Goal: Transaction & Acquisition: Purchase product/service

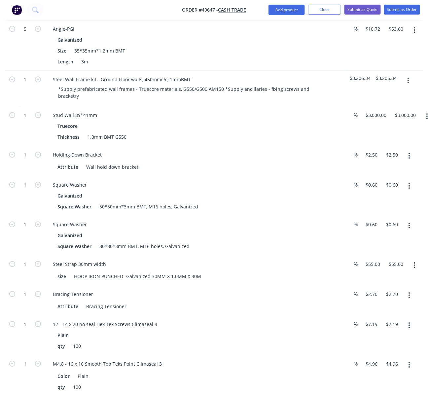
scroll to position [411, 106]
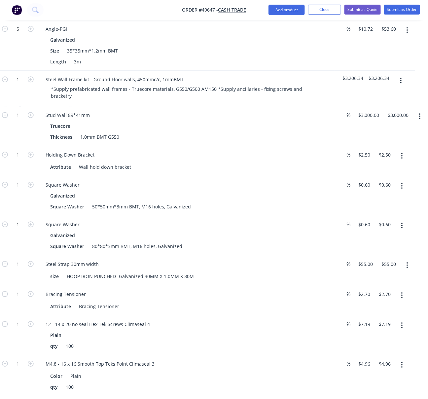
drag, startPoint x: 244, startPoint y: 53, endPoint x: 258, endPoint y: 55, distance: 14.6
drag, startPoint x: 192, startPoint y: 67, endPoint x: 125, endPoint y: 77, distance: 67.7
click at [192, 55] on div "Size 35*35mm*1.2mm BMT" at bounding box center [185, 51] width 275 height 10
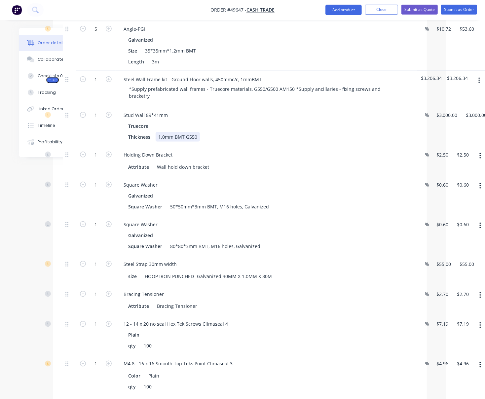
scroll to position [411, 0]
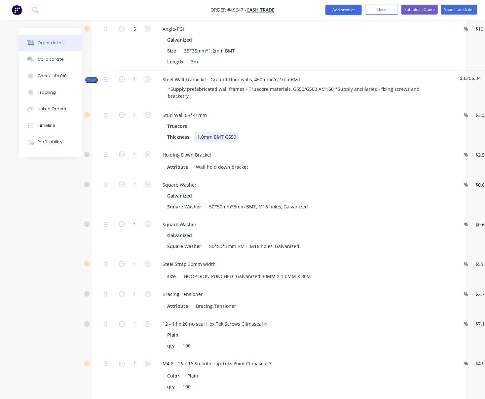
drag, startPoint x: 261, startPoint y: 150, endPoint x: 205, endPoint y: 153, distance: 56.2
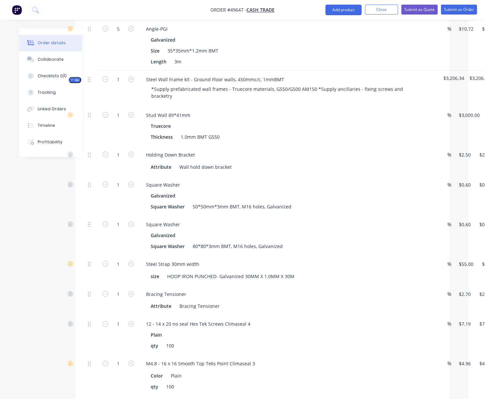
drag, startPoint x: 298, startPoint y: 138, endPoint x: 323, endPoint y: 138, distance: 24.8
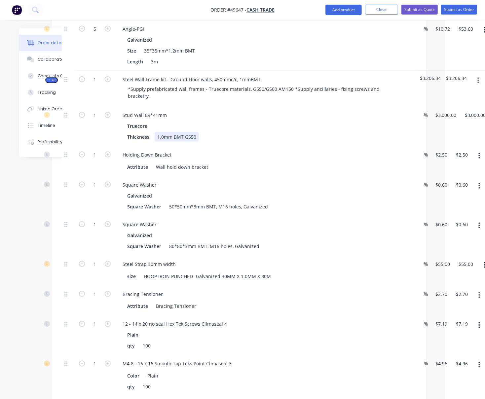
drag, startPoint x: 312, startPoint y: 162, endPoint x: 330, endPoint y: 161, distance: 17.5
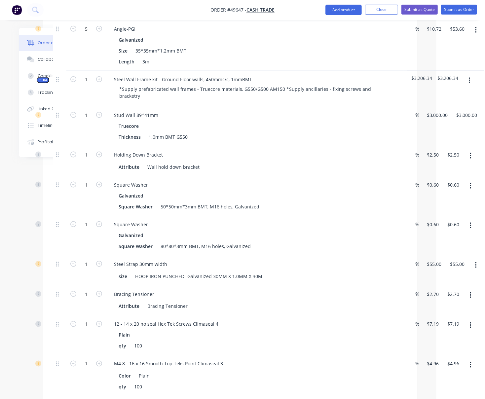
scroll to position [411, 62]
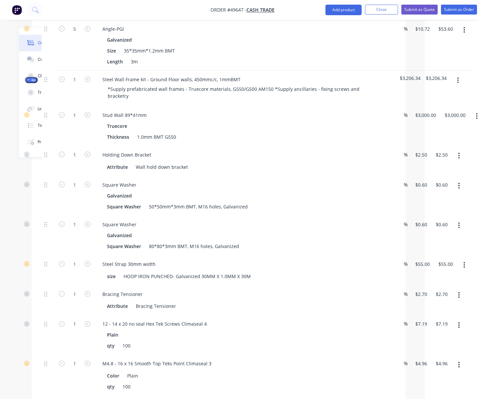
drag, startPoint x: 319, startPoint y: 166, endPoint x: 343, endPoint y: 164, distance: 24.2
click at [49, 176] on div at bounding box center [48, 161] width 13 height 30
click at [73, 160] on input "1" at bounding box center [74, 155] width 17 height 10
type input "5"
type input "$12.50"
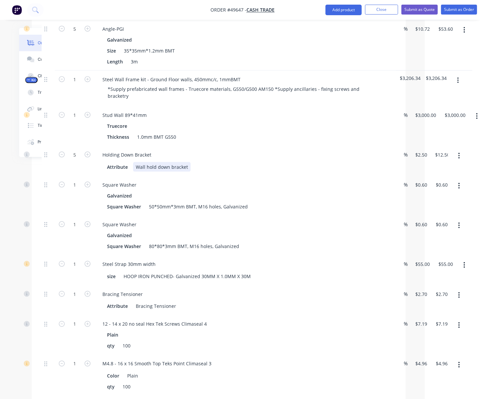
click at [299, 176] on div "Holding Down Bracket Attribute Wall hold down bracket" at bounding box center [242, 161] width 297 height 30
click at [72, 190] on input "1" at bounding box center [74, 185] width 17 height 10
type input "5"
type input "$3.00"
click at [18, 191] on div "Created by Serene Created 24/09/25 Required 24/09/25 Assigned to Add team membe…" at bounding box center [182, 190] width 446 height 1146
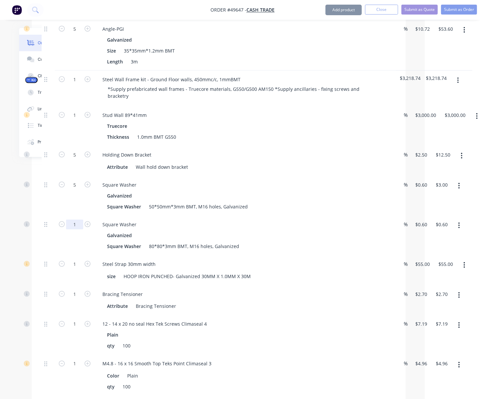
click at [72, 230] on input "1" at bounding box center [74, 225] width 17 height 10
type input "25"
type input "$15.00"
click at [42, 216] on div at bounding box center [48, 196] width 13 height 40
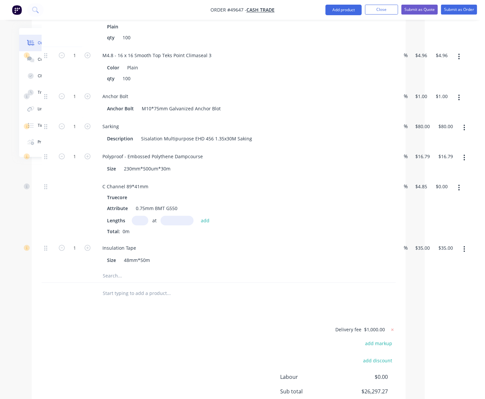
scroll to position [616, 62]
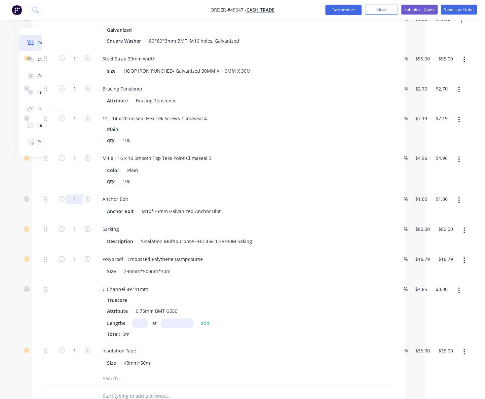
click at [75, 204] on input "1" at bounding box center [74, 200] width 17 height 10
type input "30"
type input "$30.00"
click at [69, 191] on div "1" at bounding box center [75, 170] width 40 height 41
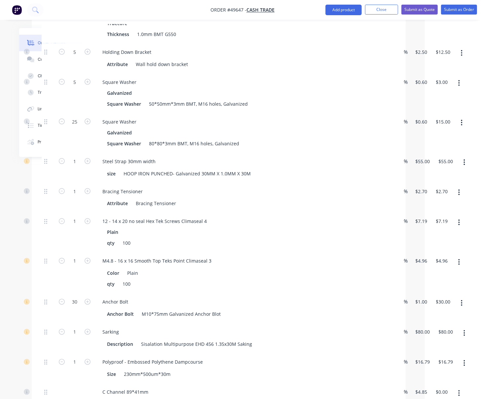
click at [340, 179] on div "Steel Strap 30mm width size HOOP IRON PUNCHED- Galvanized 30MM X 1.0MM X 30M" at bounding box center [242, 168] width 297 height 30
drag, startPoint x: 464, startPoint y: 189, endPoint x: 458, endPoint y: 194, distance: 7.0
click at [428, 166] on icon "button" at bounding box center [464, 162] width 2 height 7
click at [288, 166] on div "Steel Strap 30mm width" at bounding box center [243, 162] width 292 height 10
click at [74, 196] on input "1" at bounding box center [74, 192] width 17 height 10
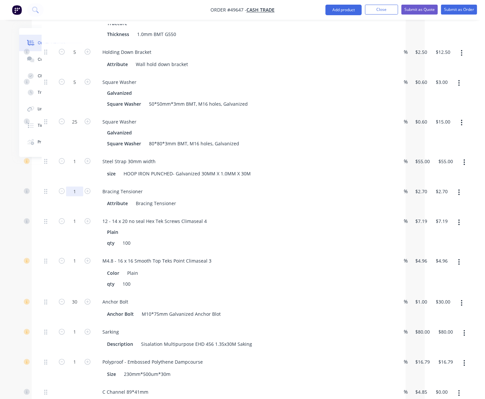
click at [74, 196] on input "1" at bounding box center [74, 192] width 17 height 10
type input "8"
type input "$21.60"
click at [57, 213] on div "8" at bounding box center [75, 198] width 40 height 30
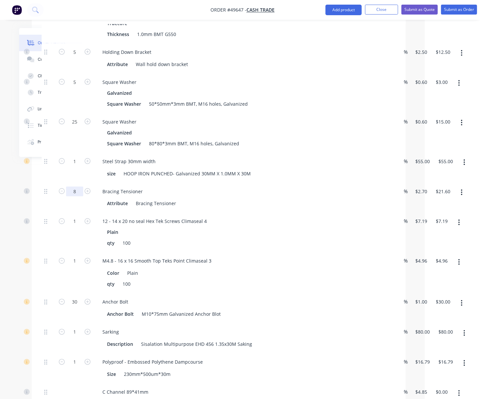
click at [73, 196] on input "8" at bounding box center [74, 192] width 17 height 10
click at [52, 213] on div at bounding box center [48, 198] width 13 height 30
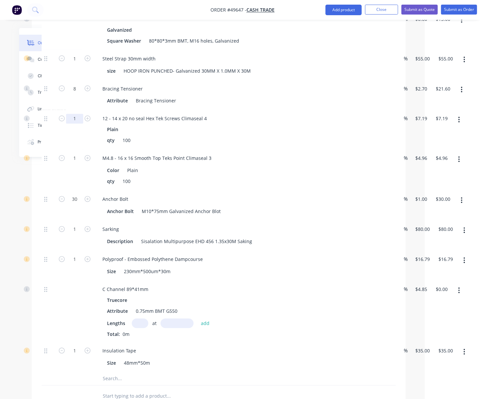
click at [74, 124] on input "1" at bounding box center [74, 119] width 17 height 10
type input "2"
type input "$14.38"
click at [49, 150] on div at bounding box center [48, 130] width 13 height 40
click at [76, 163] on input "1" at bounding box center [74, 159] width 17 height 10
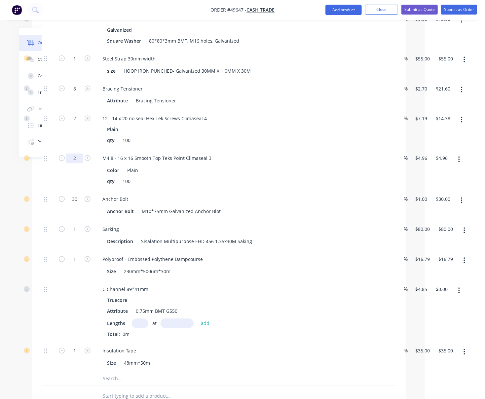
type input "2"
type input "$9.92"
click at [53, 191] on div at bounding box center [48, 170] width 13 height 41
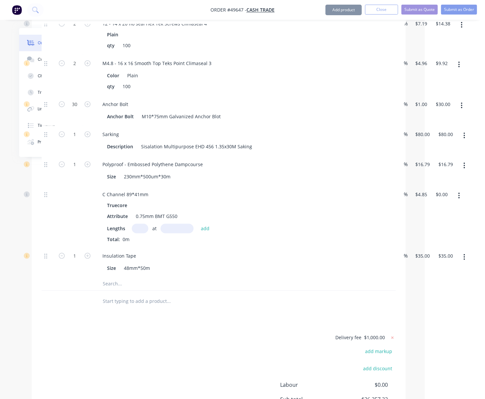
scroll to position [719, 62]
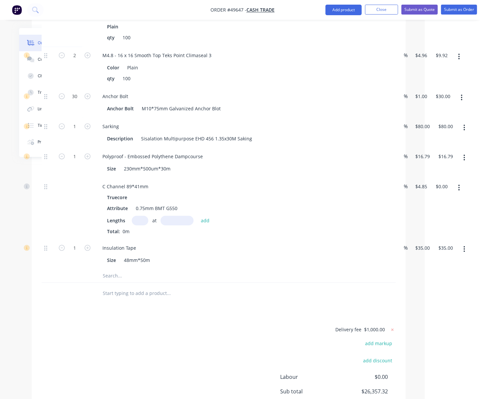
click at [428, 133] on button "button" at bounding box center [464, 128] width 16 height 12
click at [76, 148] on div "1" at bounding box center [75, 133] width 40 height 30
click at [86, 129] on icon "button" at bounding box center [88, 126] width 6 height 6
type input "2"
type input "$160.00"
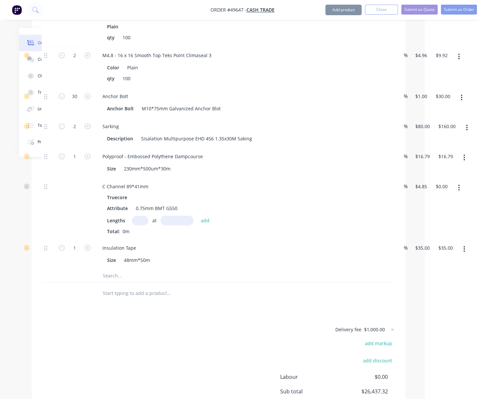
click at [77, 178] on div "1" at bounding box center [75, 163] width 40 height 30
click at [428, 191] on icon "button" at bounding box center [458, 188] width 1 height 6
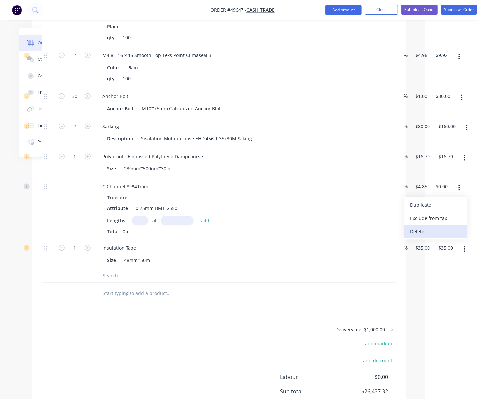
click at [428, 236] on div "Delete" at bounding box center [435, 232] width 51 height 10
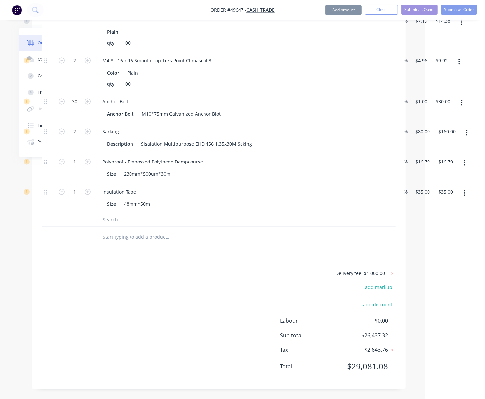
click at [129, 314] on div "Delivery fee $1,000.00 add markup add discount Labour $0.00 Sub total $26,437.3…" at bounding box center [219, 324] width 354 height 110
click at [86, 195] on icon "button" at bounding box center [88, 192] width 6 height 6
type input "2"
type input "$70.00"
click at [86, 195] on icon "button" at bounding box center [88, 192] width 6 height 6
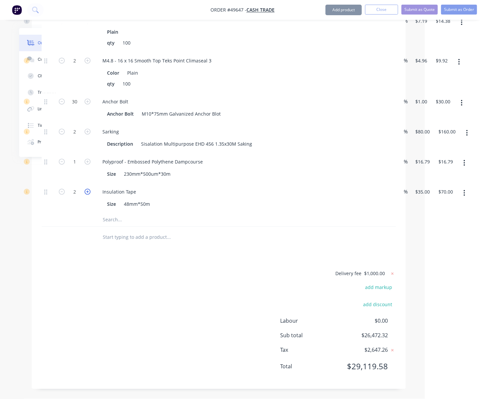
type input "3"
type input "$105.00"
click at [138, 322] on div "Delivery fee $1,000.00 add markup add discount Labour $0.00 Sub total $26,507.3…" at bounding box center [219, 324] width 354 height 110
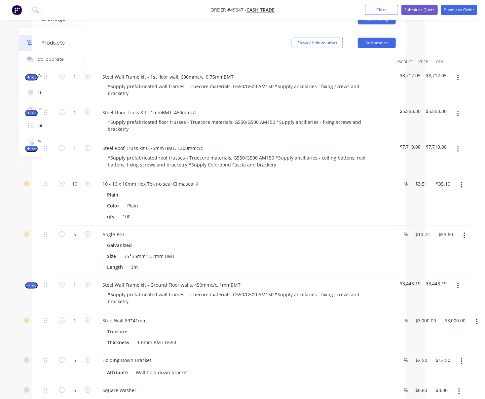
click at [27, 287] on icon "button" at bounding box center [28, 285] width 3 height 3
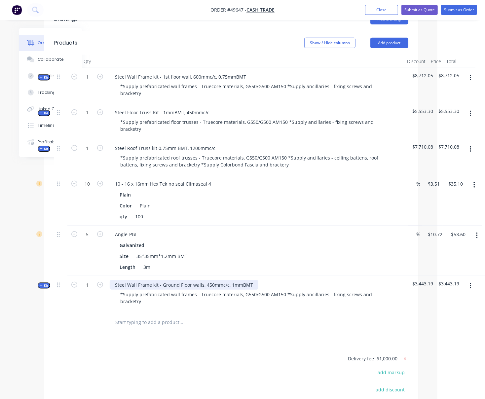
scroll to position [103, 50]
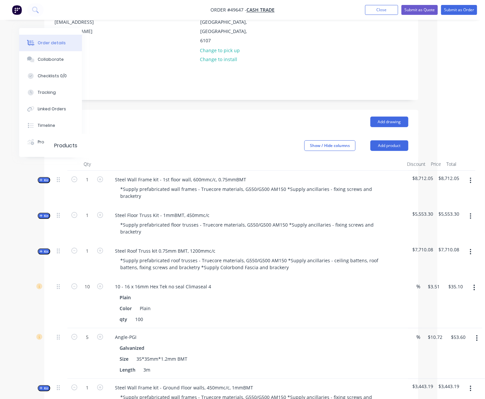
click at [428, 291] on icon "button" at bounding box center [474, 287] width 2 height 7
click at [428, 349] on div "Delete" at bounding box center [450, 345] width 51 height 10
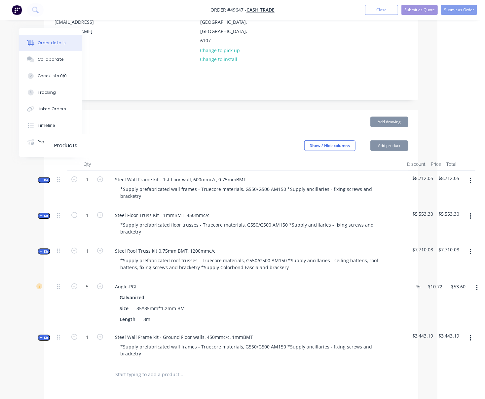
click at [428, 294] on button "button" at bounding box center [477, 288] width 16 height 12
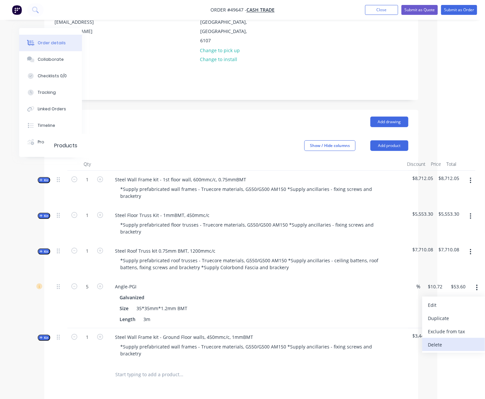
click at [428, 349] on div "Delete" at bounding box center [453, 345] width 51 height 10
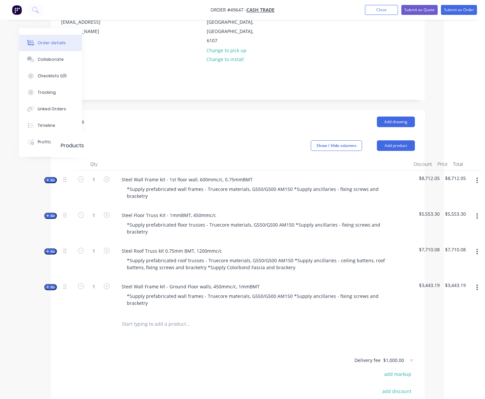
click at [51, 254] on span "Kit" at bounding box center [50, 251] width 9 height 5
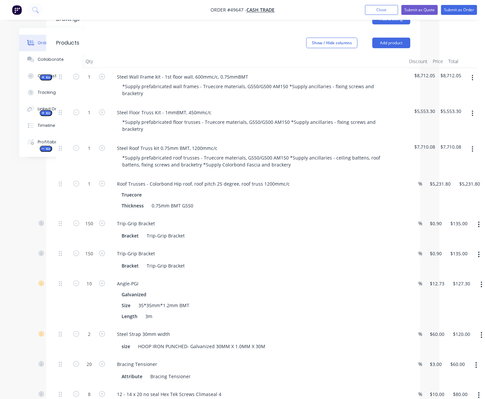
scroll to position [308, 46]
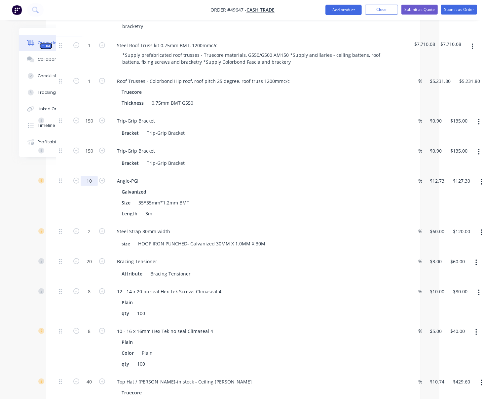
click at [93, 186] on input "10" at bounding box center [89, 181] width 17 height 10
type input "20"
type input "$254.60"
drag, startPoint x: 32, startPoint y: 224, endPoint x: 40, endPoint y: 224, distance: 7.9
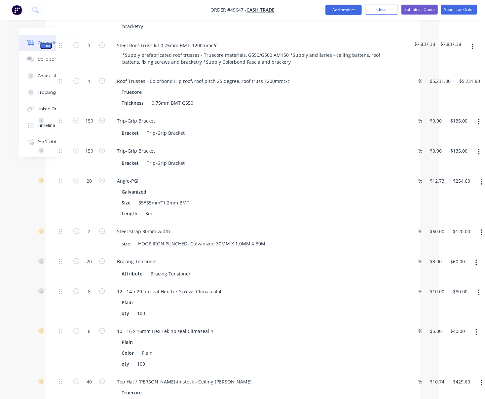
scroll to position [205, 46]
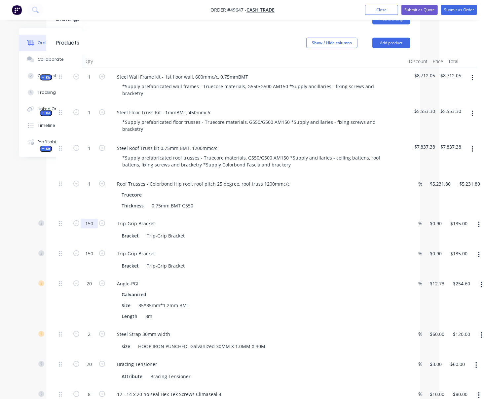
click at [88, 229] on input "150" at bounding box center [89, 224] width 17 height 10
click at [94, 212] on div "1" at bounding box center [89, 195] width 40 height 40
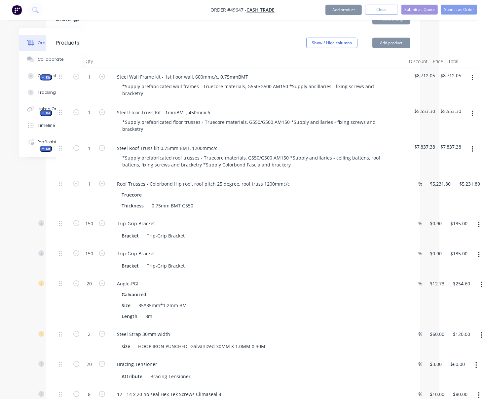
scroll to position [308, 46]
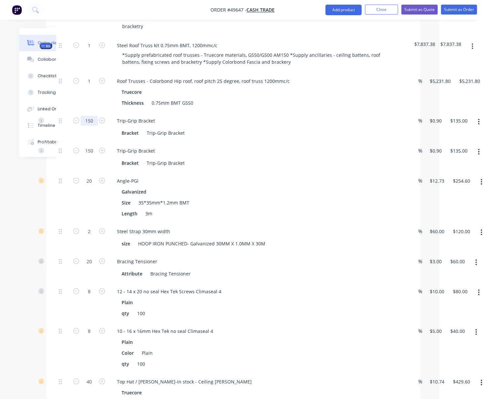
click at [89, 126] on input "150" at bounding box center [89, 121] width 17 height 10
type input "35"
type input "$31.50"
click at [77, 172] on div "150" at bounding box center [89, 157] width 40 height 30
click at [91, 156] on input "150" at bounding box center [89, 151] width 17 height 10
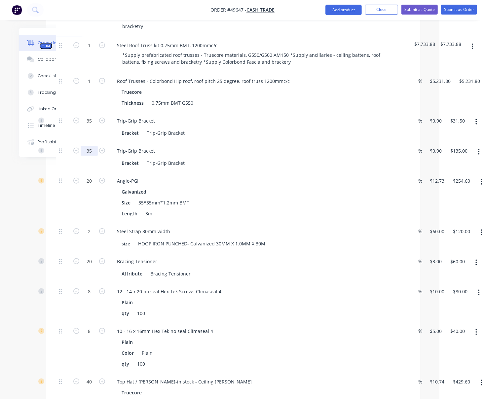
type input "35"
type input "$31.50"
click at [90, 126] on input "35" at bounding box center [89, 121] width 17 height 10
type input "50"
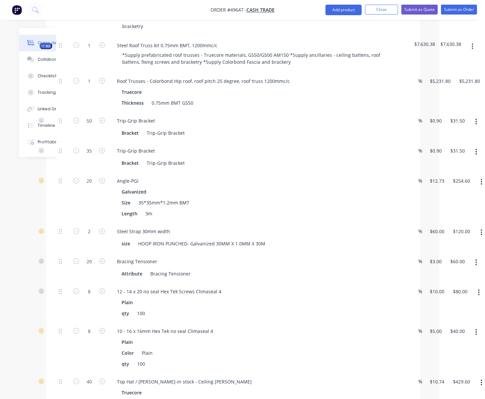
type input "$45.00"
click at [77, 155] on div "35" at bounding box center [89, 157] width 40 height 30
click at [88, 156] on input "35" at bounding box center [89, 151] width 17 height 10
type input "50"
type input "$45.00"
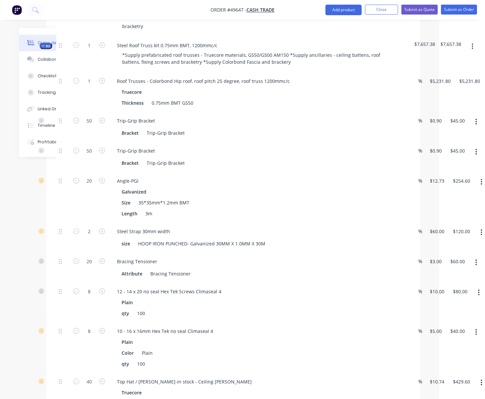
click at [89, 142] on div "50" at bounding box center [89, 127] width 40 height 30
click at [94, 186] on input "20" at bounding box center [89, 181] width 17 height 10
type input "10"
type input "$127.30"
click at [72, 213] on div "10" at bounding box center [89, 197] width 40 height 51
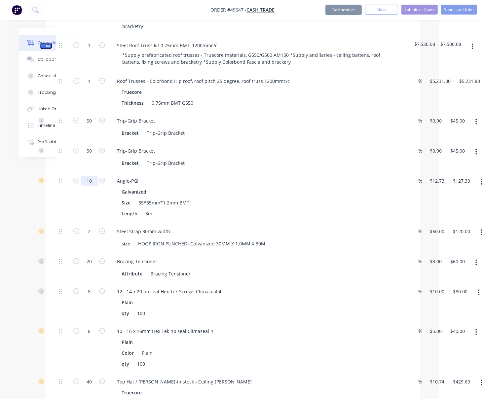
click at [94, 186] on input "10" at bounding box center [89, 181] width 17 height 10
type input "20"
type input "$254.60"
click at [67, 218] on div at bounding box center [62, 197] width 13 height 51
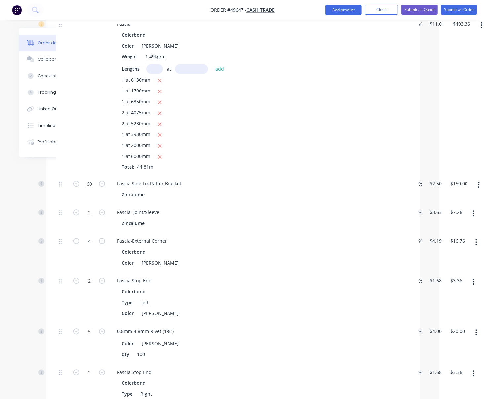
scroll to position [719, 46]
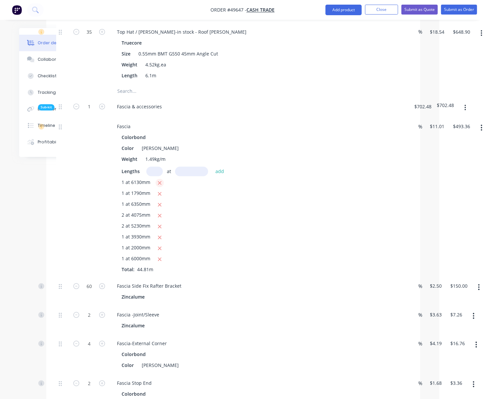
click at [162, 186] on icon "button" at bounding box center [160, 183] width 4 height 6
click at [161, 185] on icon "button" at bounding box center [160, 183] width 4 height 4
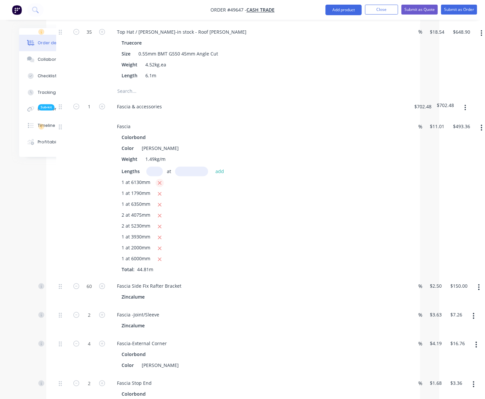
click at [161, 185] on icon "button" at bounding box center [160, 183] width 4 height 4
click at [162, 186] on icon "button" at bounding box center [160, 183] width 4 height 6
click at [47, 220] on div "Qty Discount Price Total Kit 1 Steel Wall Frame kit - 1st floor wall, 600mmc/c,…" at bounding box center [233, 84] width 374 height 1086
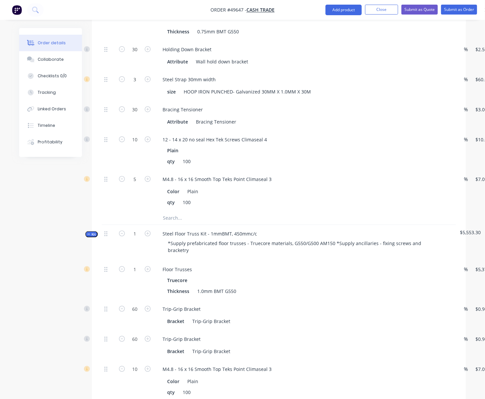
scroll to position [205, 0]
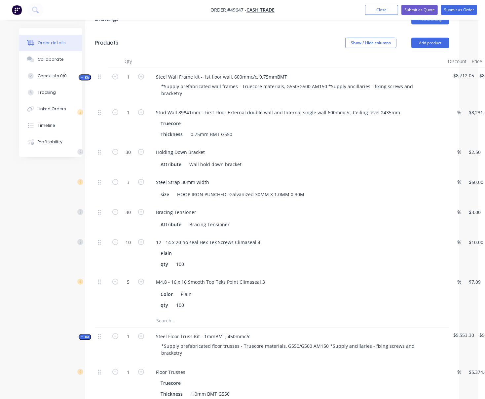
drag, startPoint x: 247, startPoint y: 57, endPoint x: 285, endPoint y: 65, distance: 38.1
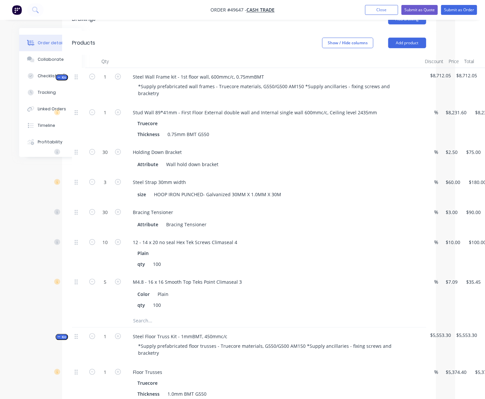
drag, startPoint x: 444, startPoint y: 105, endPoint x: 448, endPoint y: 111, distance: 8.1
click at [451, 116] on input "8231.6" at bounding box center [456, 113] width 24 height 10
click at [390, 139] on div "Thickness 0.75mm BMT G550" at bounding box center [271, 134] width 275 height 10
type input "$5,940.00"
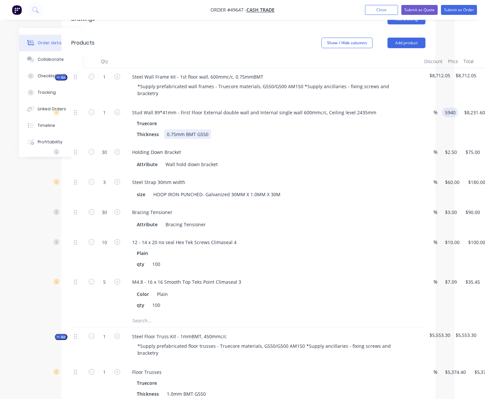
type input "$5,940.00"
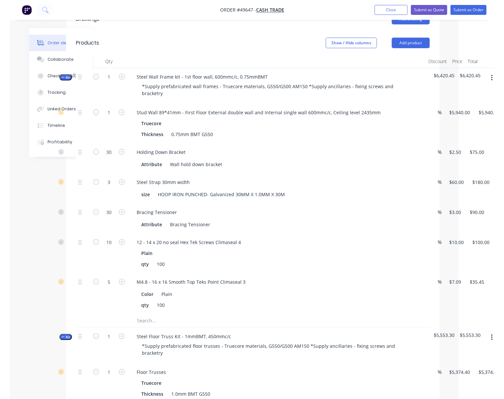
scroll to position [205, 39]
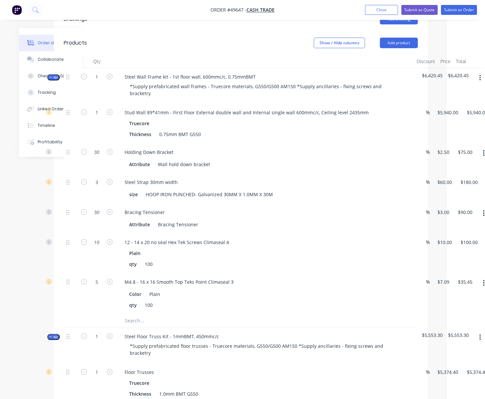
drag, startPoint x: 37, startPoint y: 178, endPoint x: 58, endPoint y: 176, distance: 21.5
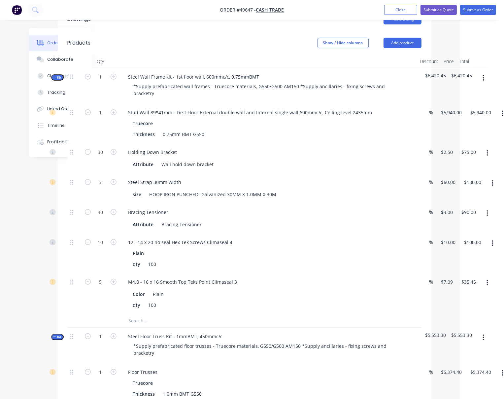
drag, startPoint x: 41, startPoint y: 179, endPoint x: 58, endPoint y: 179, distance: 17.5
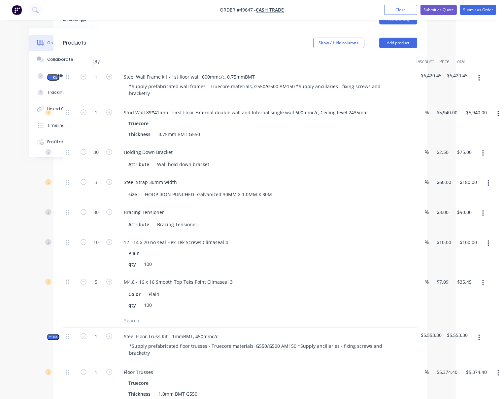
scroll to position [205, 53]
drag, startPoint x: 50, startPoint y: 176, endPoint x: 78, endPoint y: 175, distance: 27.8
click at [482, 159] on button "button" at bounding box center [482, 153] width 16 height 12
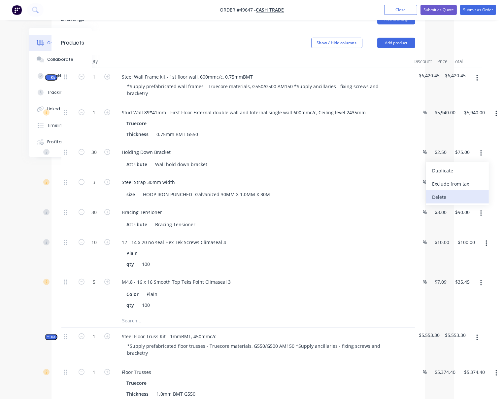
click at [455, 202] on div "Delete" at bounding box center [457, 197] width 51 height 10
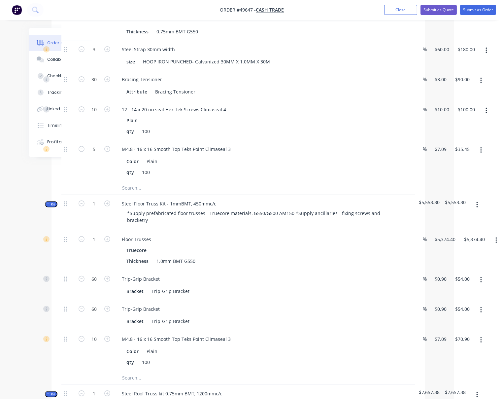
scroll to position [103, 53]
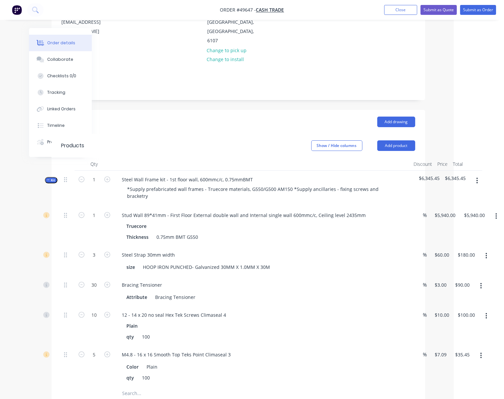
click at [50, 183] on span "Kit" at bounding box center [51, 180] width 9 height 5
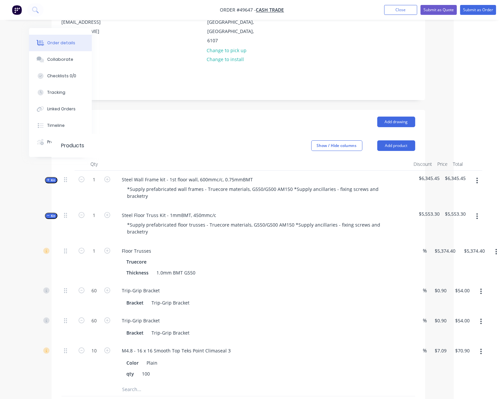
scroll to position [205, 53]
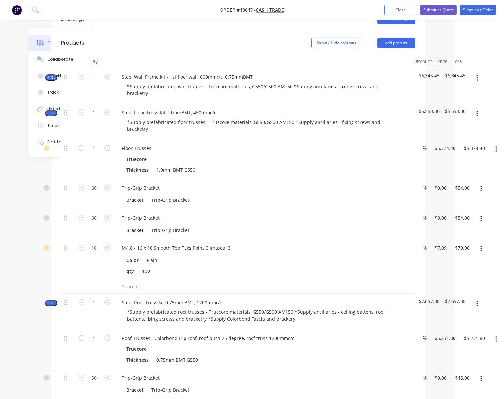
click at [318, 153] on div "Floor Trusses" at bounding box center [263, 148] width 292 height 10
click at [448, 153] on input "5374.4" at bounding box center [446, 148] width 24 height 10
click at [441, 178] on div "5300 5300" at bounding box center [438, 159] width 19 height 40
type input "$5,300.00"
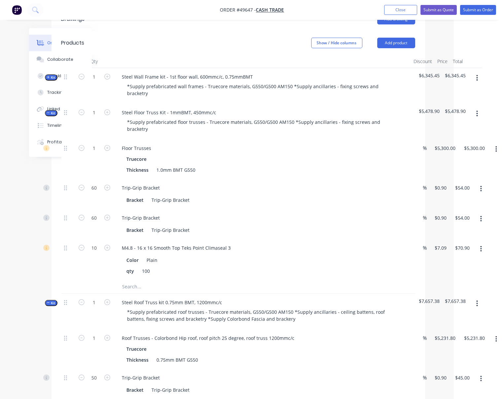
click at [90, 178] on div "1" at bounding box center [95, 159] width 40 height 40
click at [477, 119] on button "button" at bounding box center [478, 114] width 16 height 12
click at [450, 136] on div "Add product to kit" at bounding box center [454, 131] width 51 height 10
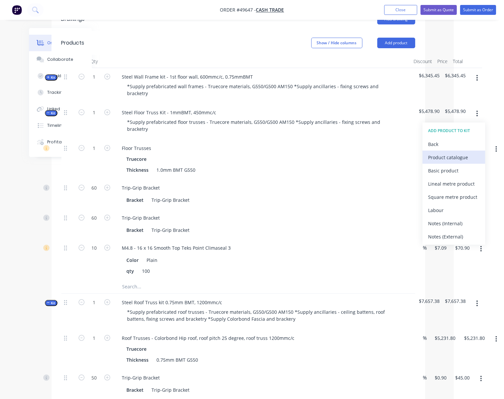
click at [449, 159] on div "Product catalogue" at bounding box center [454, 158] width 51 height 10
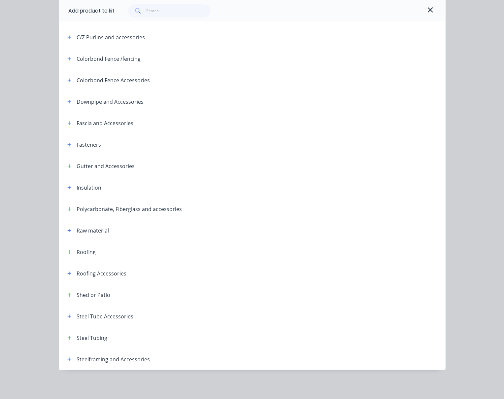
scroll to position [141, 0]
click at [68, 140] on button "button" at bounding box center [69, 144] width 8 height 8
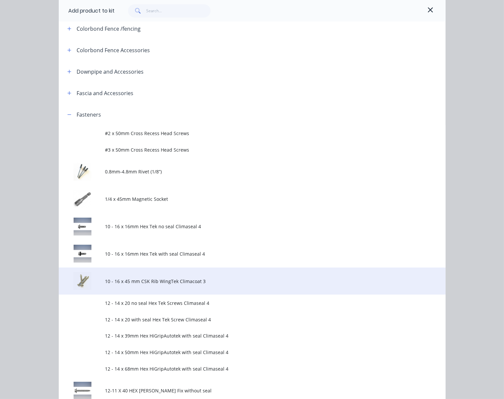
scroll to position [243, 0]
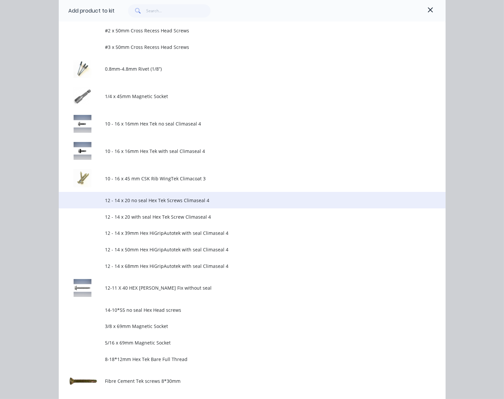
click at [189, 208] on td "12 - 14 x 20 no seal Hex Tek Screws Climaseal 4" at bounding box center [275, 200] width 340 height 17
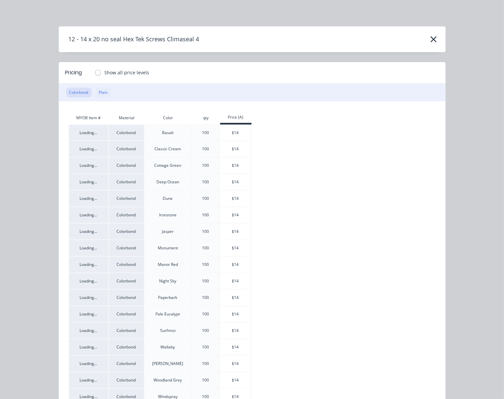
click at [103, 97] on button "Plain" at bounding box center [104, 93] width 16 height 10
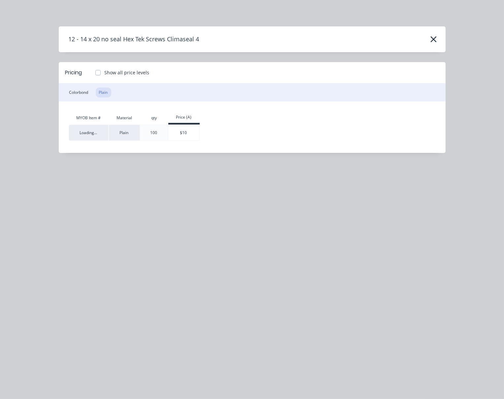
click at [105, 76] on label "Show all price levels" at bounding box center [127, 72] width 45 height 7
click at [94, 75] on input "Show all price levels" at bounding box center [91, 72] width 5 height 6
checkbox input "true"
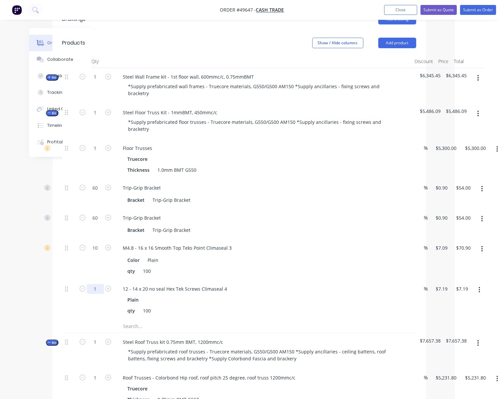
click at [93, 294] on input "1" at bounding box center [95, 289] width 17 height 10
click at [94, 294] on input "1" at bounding box center [95, 289] width 17 height 10
click at [79, 280] on div "10" at bounding box center [96, 259] width 40 height 41
click at [93, 294] on input "1" at bounding box center [95, 289] width 17 height 10
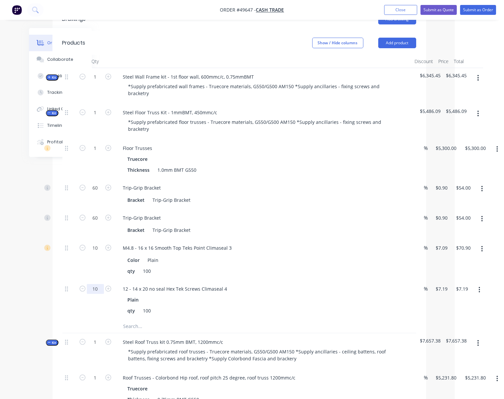
type input "10"
type input "$71.90"
click at [82, 280] on div "10" at bounding box center [96, 259] width 40 height 41
click at [482, 255] on button "button" at bounding box center [483, 249] width 16 height 12
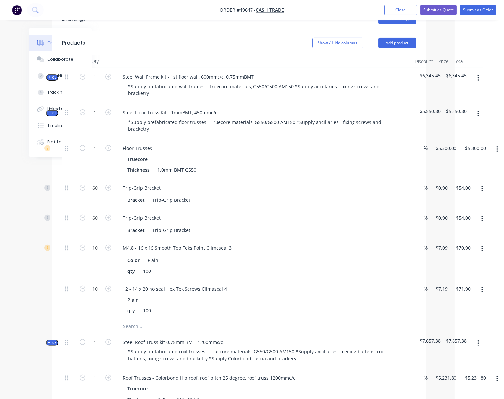
click at [484, 119] on button "button" at bounding box center [479, 114] width 16 height 12
click at [458, 136] on div "Add product to kit" at bounding box center [455, 131] width 51 height 10
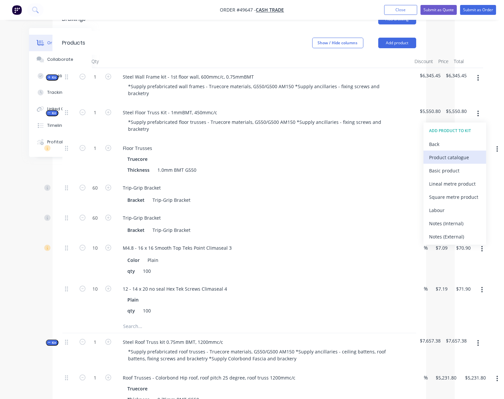
click at [455, 159] on div "Product catalogue" at bounding box center [455, 158] width 51 height 10
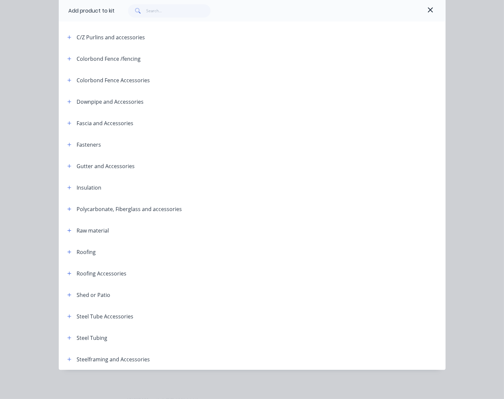
scroll to position [141, 0]
click at [67, 359] on icon "button" at bounding box center [69, 359] width 4 height 5
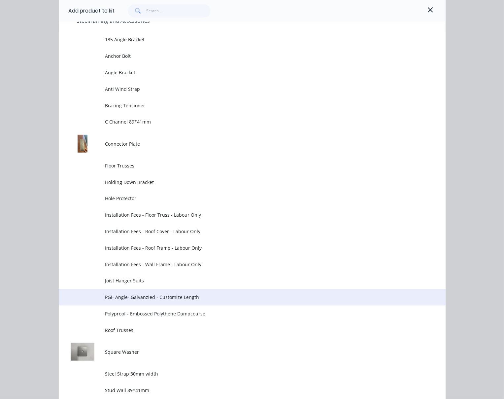
scroll to position [551, 0]
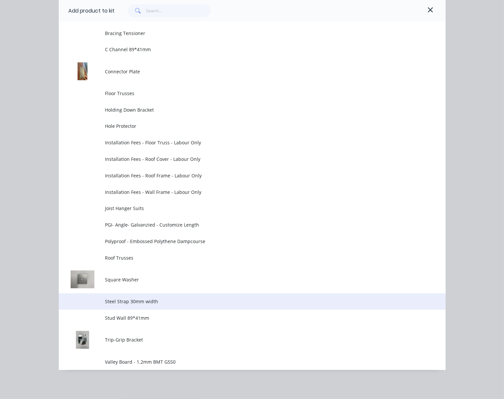
click at [165, 305] on span "Steel Strap 30mm width" at bounding box center [241, 301] width 272 height 7
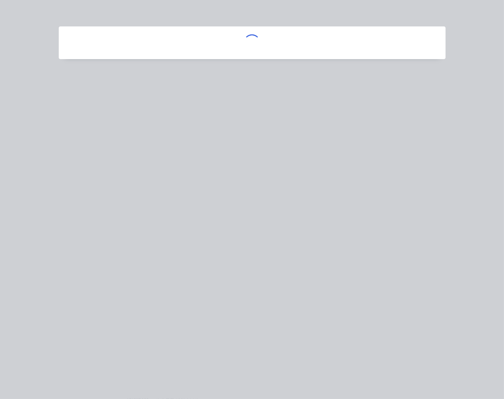
scroll to position [0, 0]
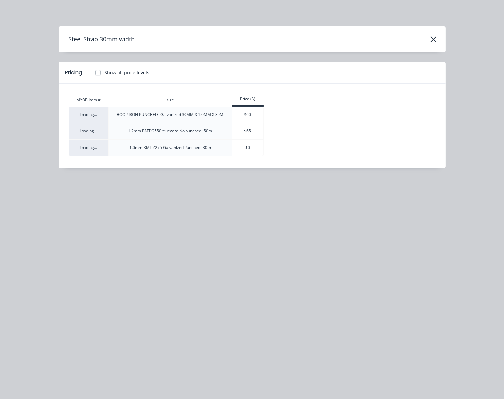
click at [105, 76] on label "Show all price levels" at bounding box center [127, 72] width 45 height 7
click at [94, 75] on input "Show all price levels" at bounding box center [91, 72] width 5 height 6
checkbox input "true"
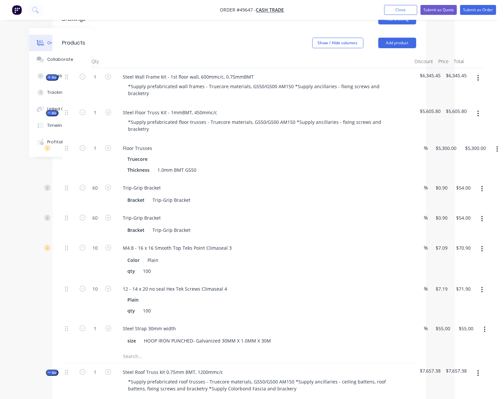
click at [78, 280] on div "10" at bounding box center [96, 259] width 40 height 41
click at [109, 331] on icon "button" at bounding box center [108, 328] width 6 height 6
type input "2"
type input "$110.00"
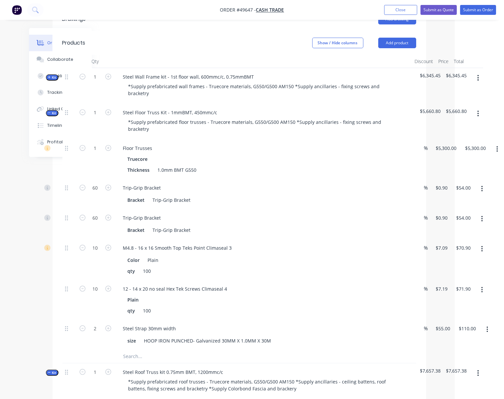
scroll to position [103, 49]
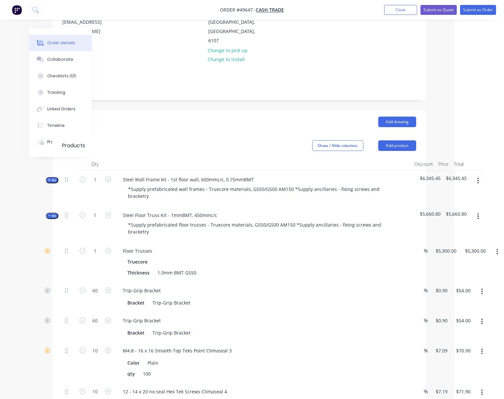
click at [52, 218] on span "Kit" at bounding box center [52, 215] width 9 height 5
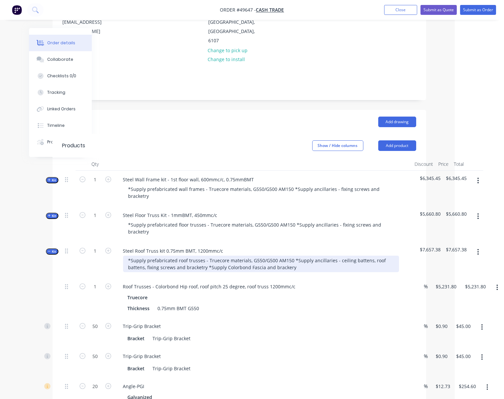
scroll to position [205, 49]
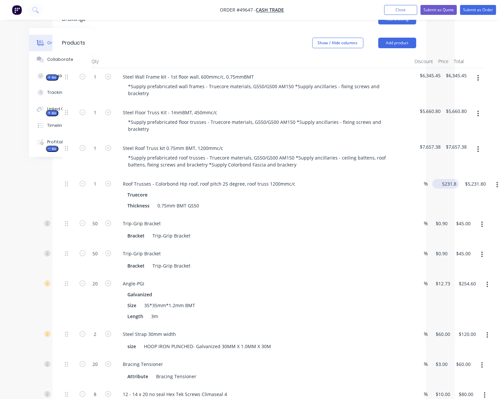
click at [440, 189] on input "5231.8" at bounding box center [447, 184] width 24 height 10
click at [446, 189] on input "5231.8" at bounding box center [444, 184] width 18 height 10
type input "$3,600.00"
click at [464, 214] on div "$3,600.00 $5,231.80" at bounding box center [463, 195] width 29 height 40
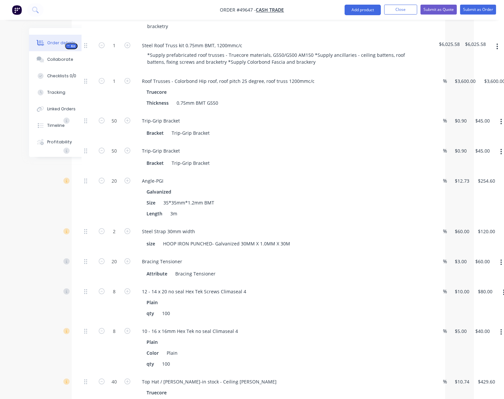
scroll to position [308, 0]
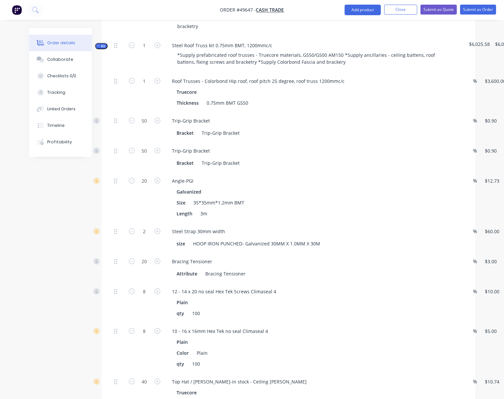
drag, startPoint x: 370, startPoint y: 198, endPoint x: 313, endPoint y: 204, distance: 57.8
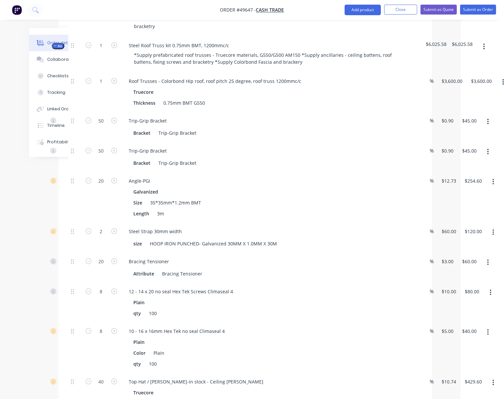
scroll to position [308, 53]
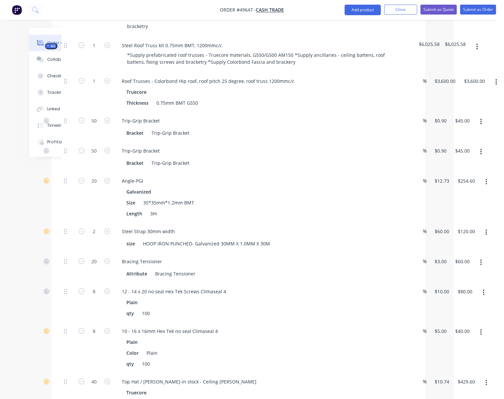
drag, startPoint x: 306, startPoint y: 196, endPoint x: 352, endPoint y: 194, distance: 45.3
click at [79, 234] on icon "button" at bounding box center [82, 231] width 6 height 6
type input "1"
type input "$60.00"
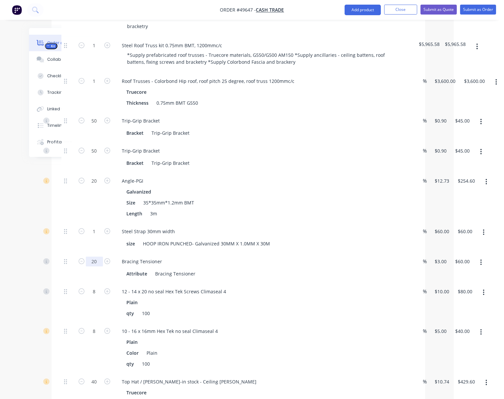
click at [97, 266] on input "20" at bounding box center [94, 262] width 17 height 10
click at [96, 283] on div "20" at bounding box center [95, 268] width 40 height 30
click at [94, 266] on input "20" at bounding box center [94, 262] width 17 height 10
type input "6"
type input "$18.00"
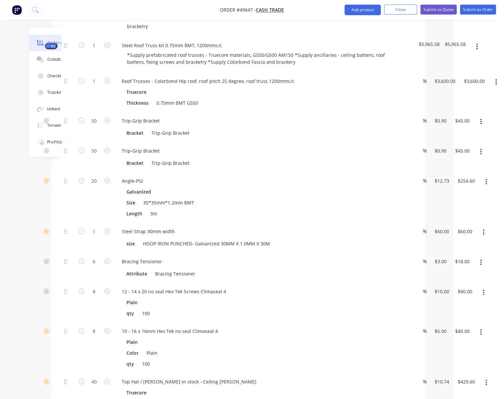
click at [70, 283] on div at bounding box center [67, 268] width 13 height 30
click at [93, 297] on input "8" at bounding box center [94, 292] width 17 height 10
type input "10"
type input "$100.00"
click at [69, 322] on div at bounding box center [67, 303] width 13 height 40
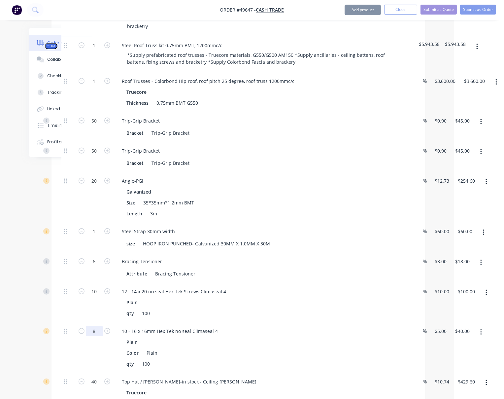
click at [97, 336] on input "8" at bounding box center [94, 331] width 17 height 10
type input "10"
type input "$50.00"
click at [97, 322] on div "10" at bounding box center [95, 303] width 40 height 40
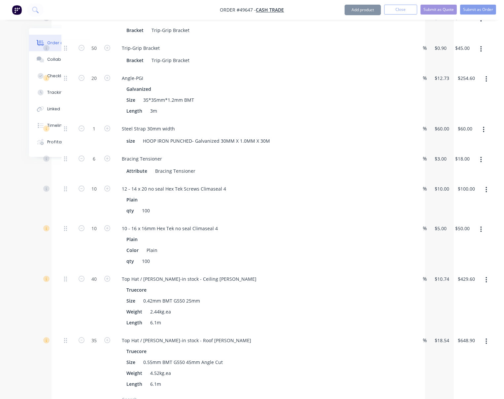
scroll to position [514, 53]
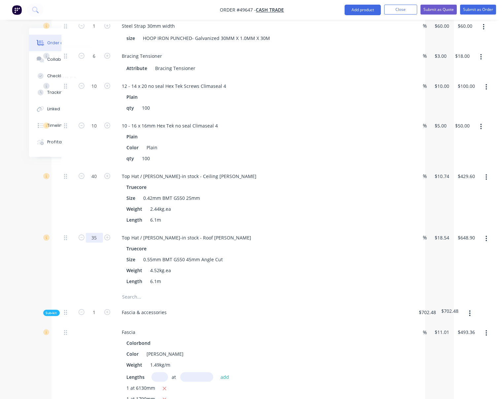
click at [94, 243] on input "35" at bounding box center [94, 238] width 17 height 10
type input "40"
type input "$741.60"
click at [98, 229] on div "40" at bounding box center [95, 197] width 40 height 61
click at [92, 229] on div "40" at bounding box center [95, 197] width 40 height 61
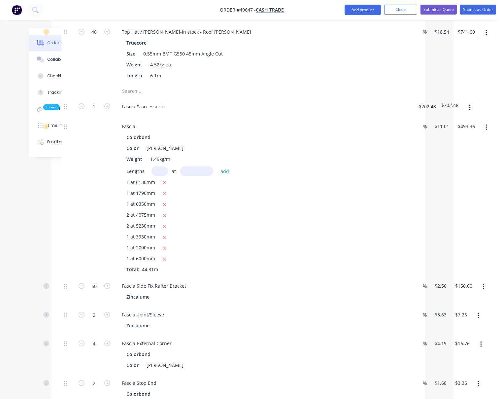
scroll to position [822, 53]
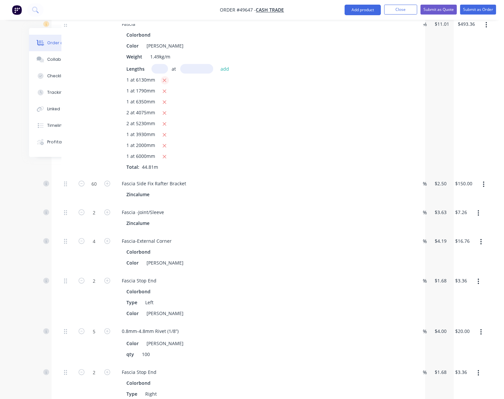
click at [166, 84] on icon "button" at bounding box center [164, 81] width 4 height 6
click at [168, 106] on button "button" at bounding box center [165, 102] width 8 height 8
click at [166, 93] on icon "button" at bounding box center [165, 91] width 4 height 4
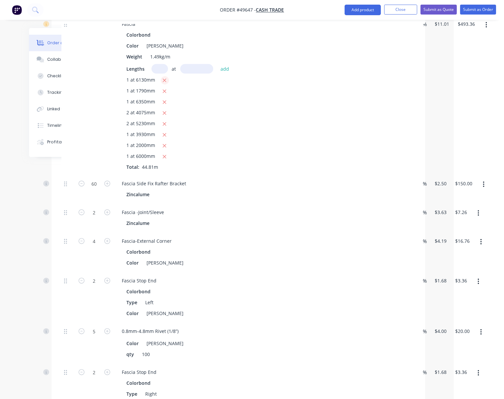
click at [165, 82] on icon "button" at bounding box center [165, 81] width 4 height 4
click at [167, 124] on div "1 at 6130mm 1 at 1790mm 1 at 6350mm 2 at 4075mm 2 at 5230mm 1 at 3930mm 1 at 20…" at bounding box center [263, 123] width 272 height 94
click at [168, 128] on button "button" at bounding box center [165, 124] width 8 height 8
click at [168, 170] on div "1 at 6130mm 1 at 1790mm 1 at 6350mm 2 at 4075mm 2 at 5230mm 1 at 3930mm 1 at 20…" at bounding box center [263, 123] width 272 height 94
click at [168, 150] on button "button" at bounding box center [165, 146] width 8 height 8
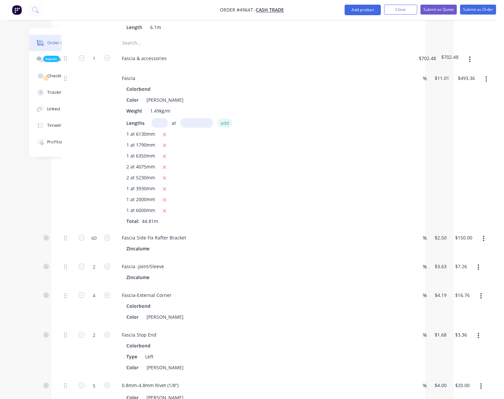
scroll to position [411, 53]
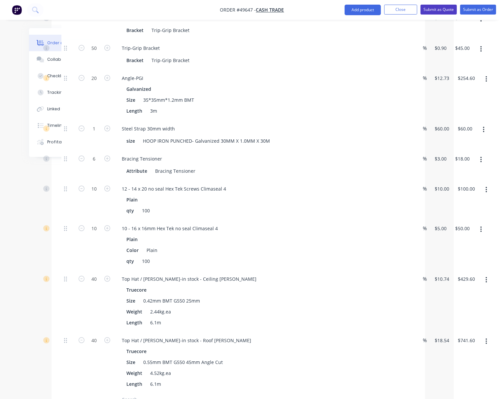
click at [438, 9] on button "Submit as Quote" at bounding box center [439, 10] width 36 height 10
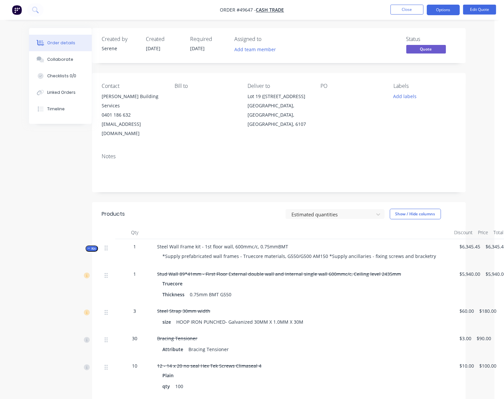
scroll to position [0, 19]
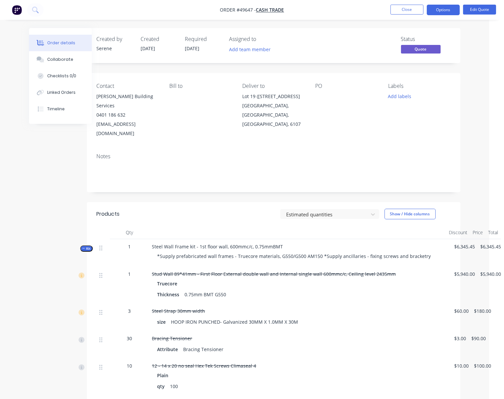
drag, startPoint x: 267, startPoint y: 209, endPoint x: 277, endPoint y: 209, distance: 9.9
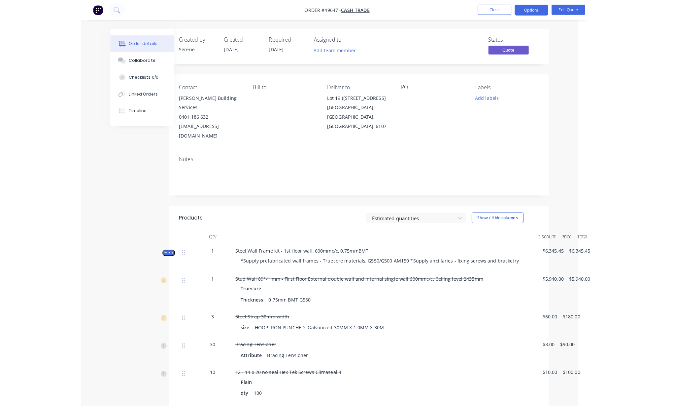
scroll to position [0, 0]
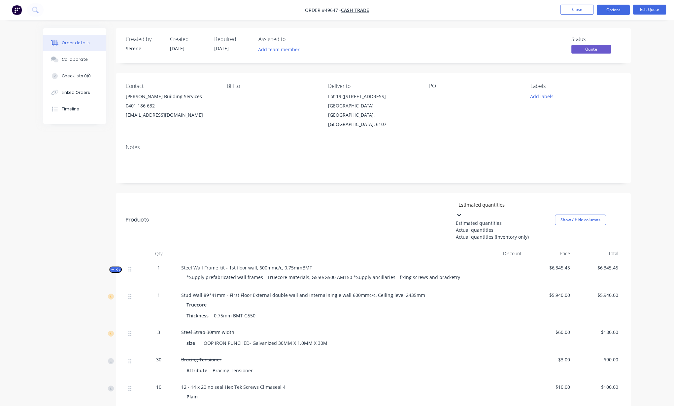
click at [461, 214] on icon at bounding box center [459, 215] width 4 height 2
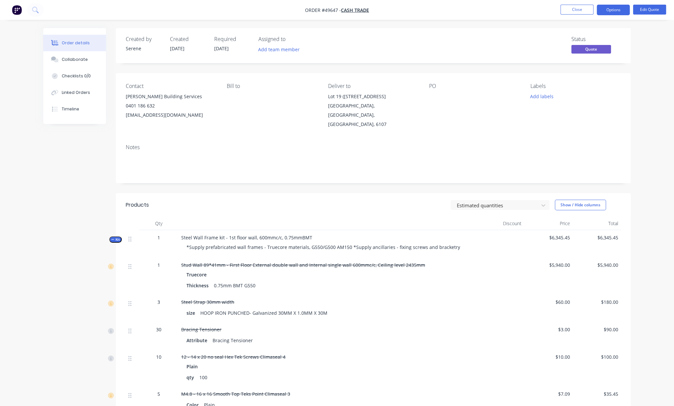
click at [374, 206] on div "Estimated quantities Show / Hide columns" at bounding box center [426, 204] width 390 height 11
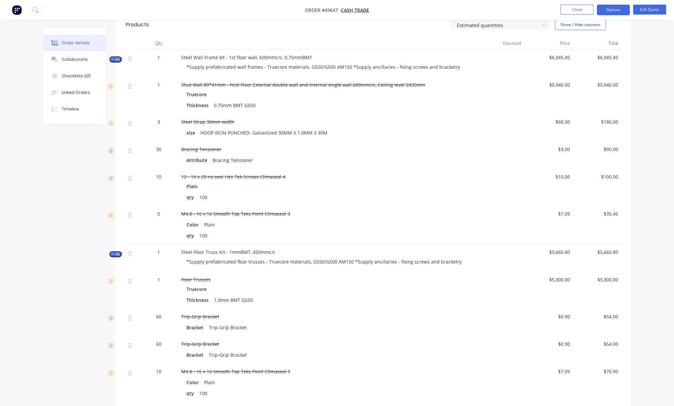
scroll to position [103, 0]
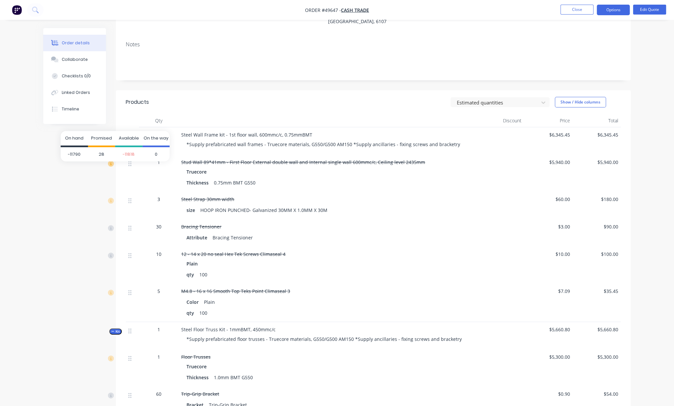
click at [112, 166] on icon at bounding box center [111, 163] width 6 height 6
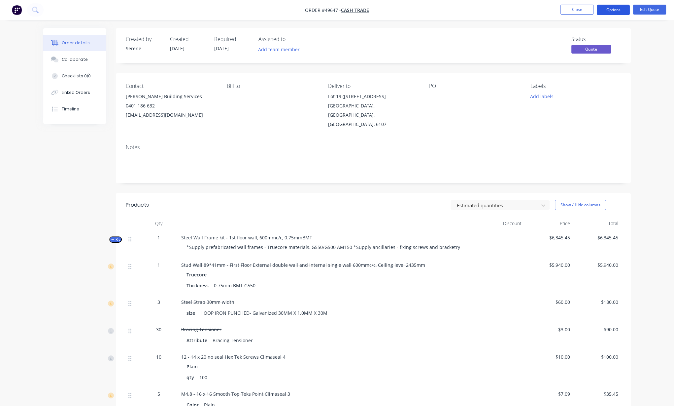
click at [491, 12] on button "Options" at bounding box center [613, 10] width 33 height 11
click at [491, 39] on div "Quote" at bounding box center [593, 40] width 61 height 10
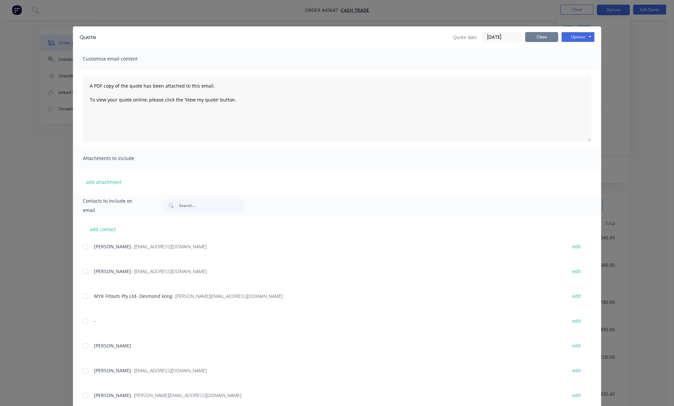
click at [491, 38] on button "Close" at bounding box center [541, 37] width 33 height 10
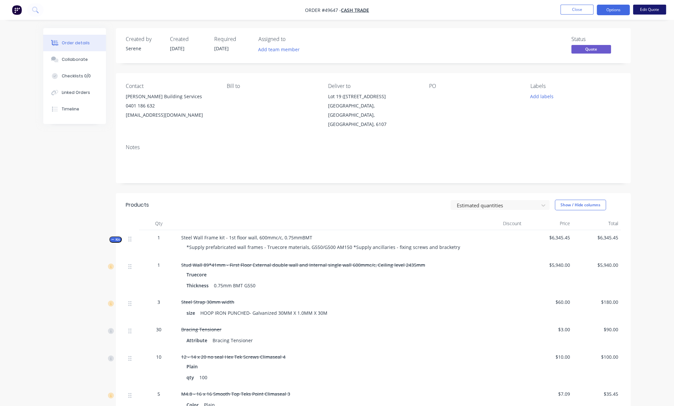
click at [491, 8] on button "Edit Quote" at bounding box center [649, 10] width 33 height 10
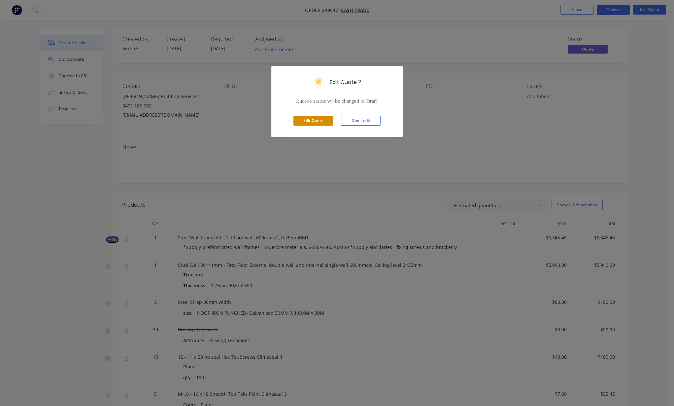
click at [321, 125] on button "Edit Quote" at bounding box center [314, 121] width 40 height 10
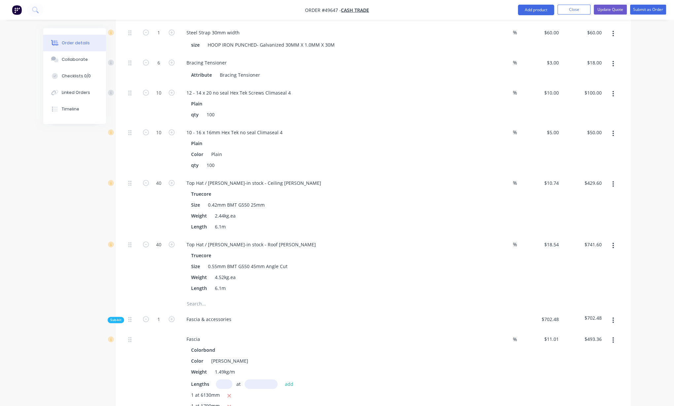
scroll to position [1130, 0]
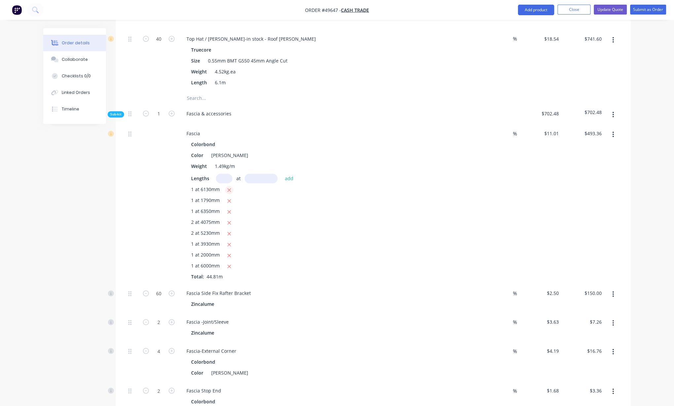
click at [231, 193] on icon "button" at bounding box center [229, 190] width 4 height 6
click at [233, 205] on button "button" at bounding box center [229, 200] width 8 height 8
click at [233, 280] on div "1 at 6130mm 1 at 1790mm 1 at 6350mm 2 at 4075mm 2 at 5230mm 1 at 3930mm 1 at 20…" at bounding box center [327, 233] width 272 height 94
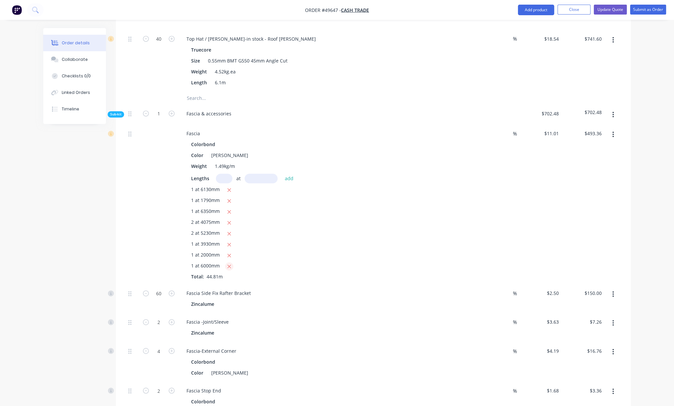
click at [233, 270] on button "button" at bounding box center [229, 266] width 8 height 8
click at [231, 269] on icon "button" at bounding box center [229, 266] width 4 height 6
drag, startPoint x: 232, startPoint y: 251, endPoint x: 233, endPoint y: 287, distance: 35.4
click at [233, 280] on div "1 at 6130mm 1 at 1790mm 1 at 6350mm 2 at 4075mm 2 at 5230mm 1 at 3930mm 1 at 20…" at bounding box center [327, 233] width 272 height 94
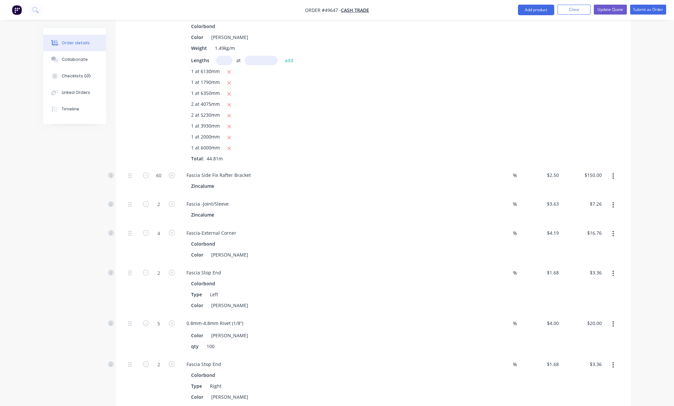
scroll to position [1233, 0]
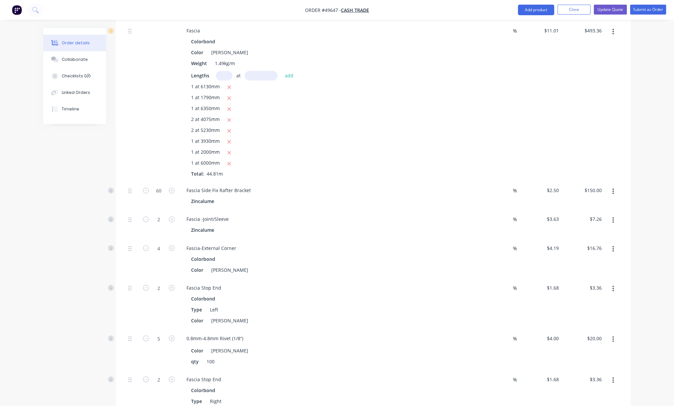
click at [491, 16] on icon "button" at bounding box center [614, 11] width 2 height 7
click at [491, 47] on div "Delete" at bounding box center [589, 43] width 51 height 10
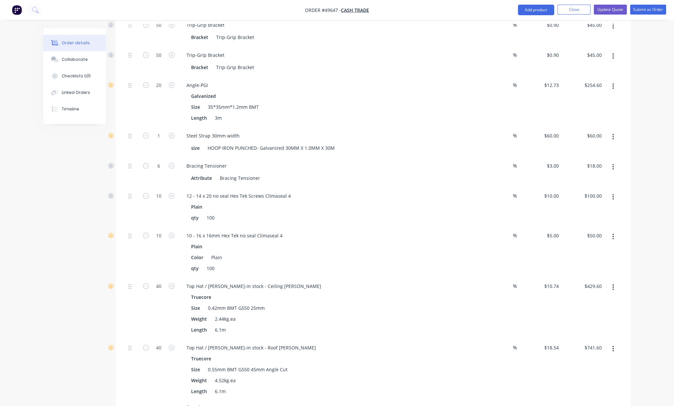
scroll to position [719, 0]
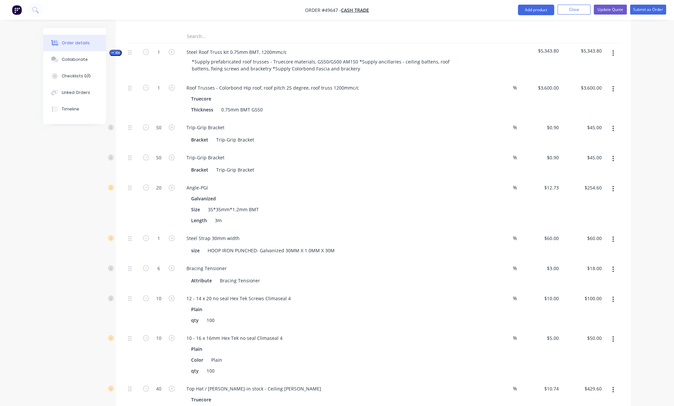
click at [491, 57] on icon "button" at bounding box center [614, 53] width 2 height 7
click at [491, 89] on div "Add sub kit to kit" at bounding box center [589, 84] width 51 height 10
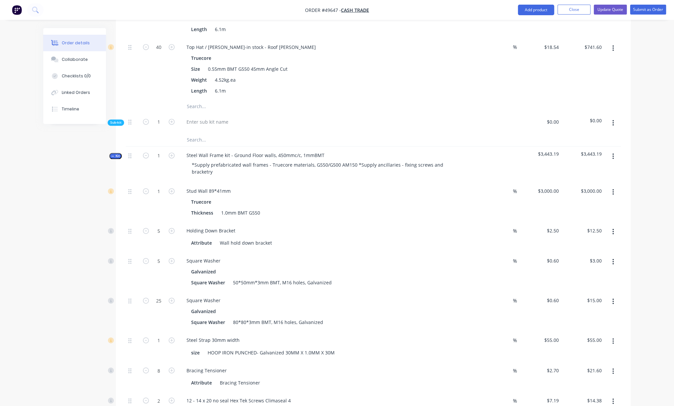
scroll to position [1130, 0]
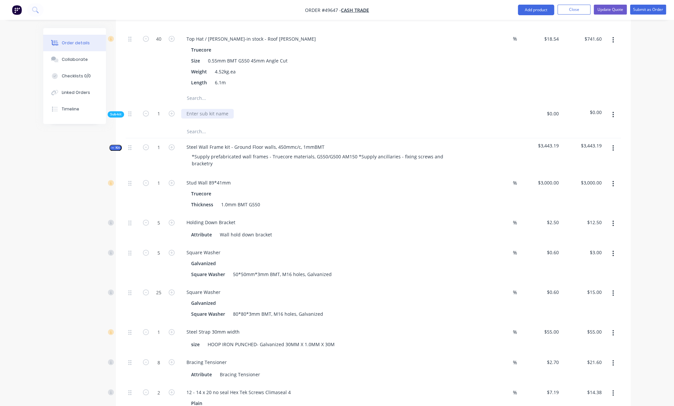
click at [195, 118] on div at bounding box center [207, 114] width 53 height 10
click at [131, 117] on icon at bounding box center [129, 114] width 3 height 6
click at [491, 118] on icon "button" at bounding box center [613, 115] width 1 height 6
click at [491, 150] on div "Delete" at bounding box center [589, 145] width 51 height 10
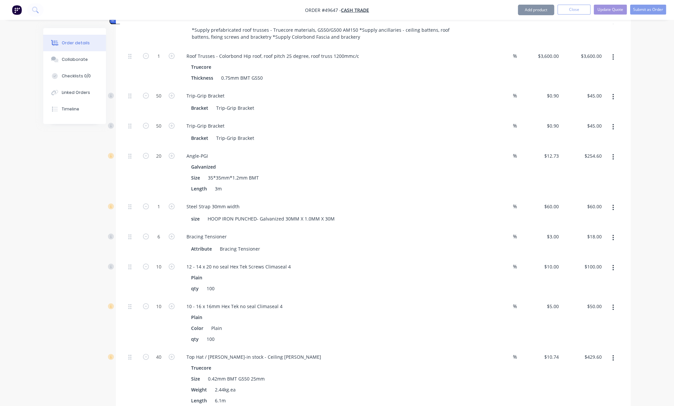
scroll to position [719, 0]
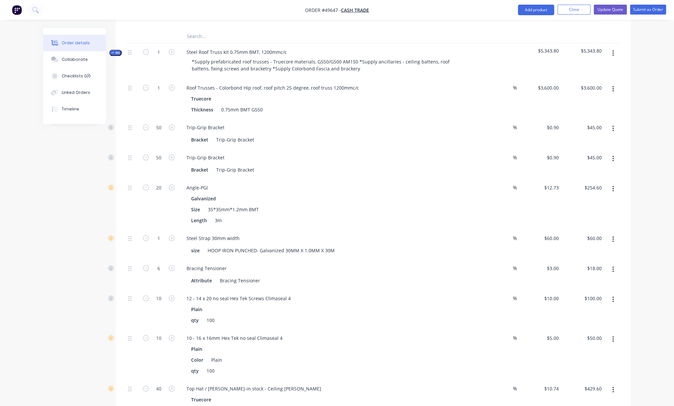
click at [491, 59] on button "button" at bounding box center [614, 53] width 16 height 12
click at [491, 75] on div "Add product to kit" at bounding box center [589, 71] width 51 height 10
click at [491, 102] on div "Product catalogue" at bounding box center [589, 97] width 51 height 10
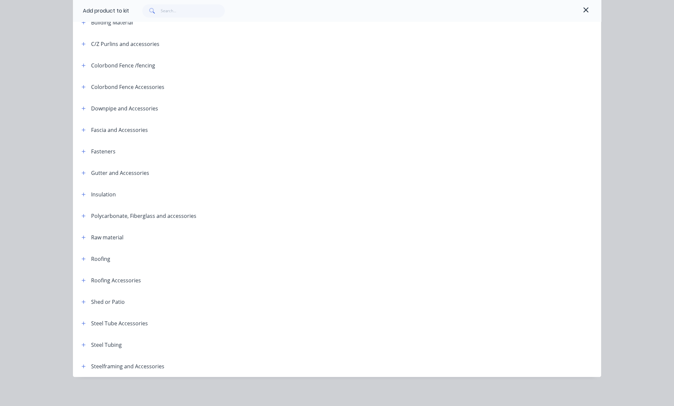
scroll to position [822, 0]
click at [80, 362] on button "button" at bounding box center [84, 366] width 8 height 8
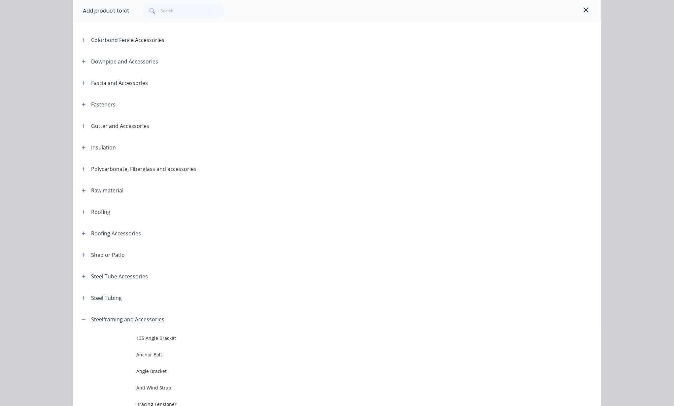
scroll to position [54, 0]
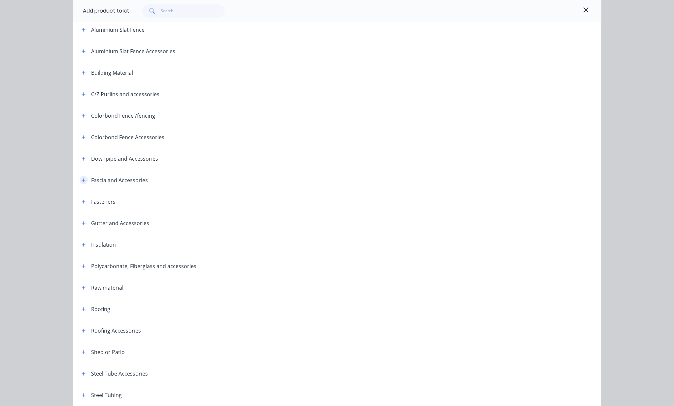
click at [82, 182] on icon "button" at bounding box center [84, 180] width 4 height 5
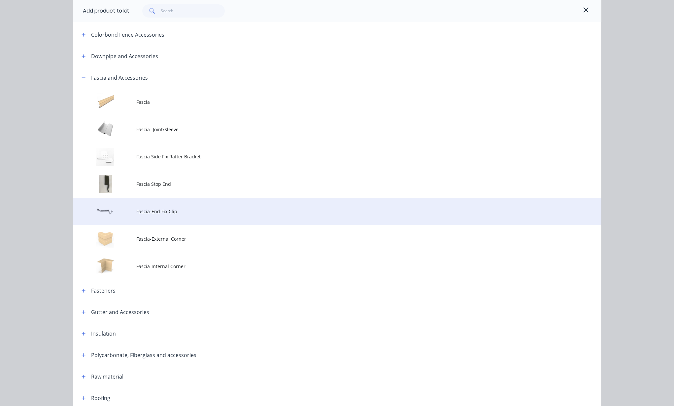
scroll to position [0, 0]
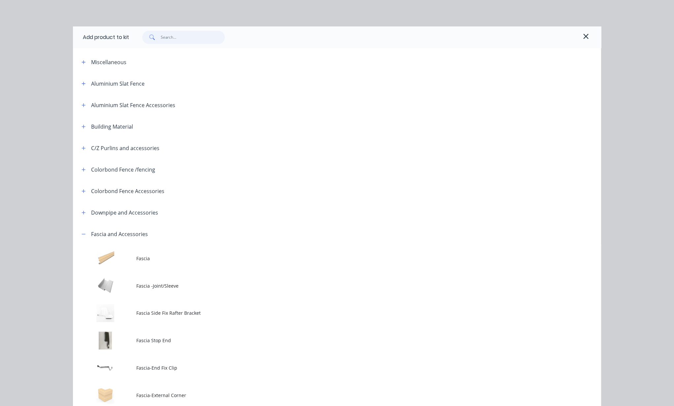
click at [182, 39] on input "text" at bounding box center [193, 37] width 64 height 13
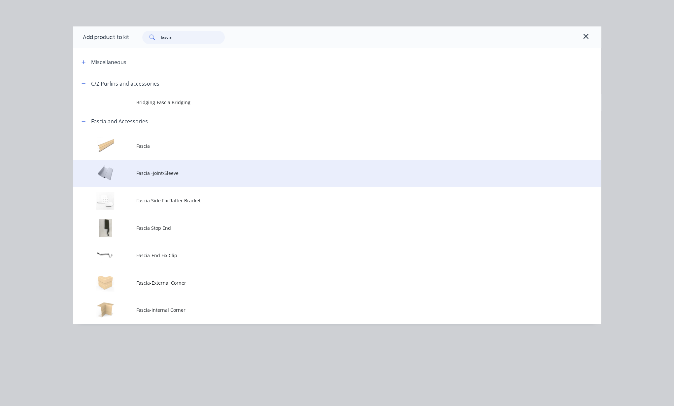
scroll to position [616, 0]
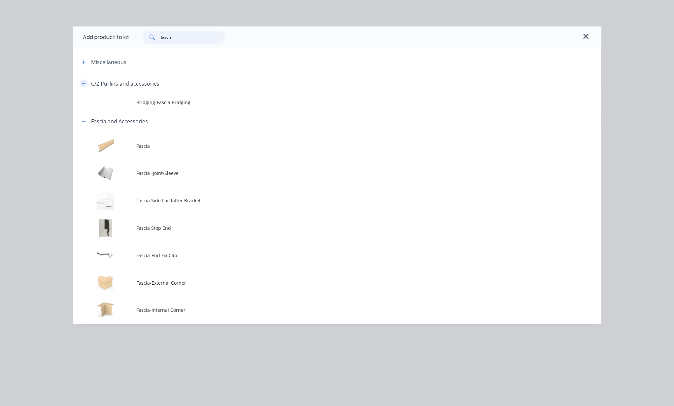
type input "fascia"
click at [86, 86] on icon "button" at bounding box center [84, 83] width 4 height 5
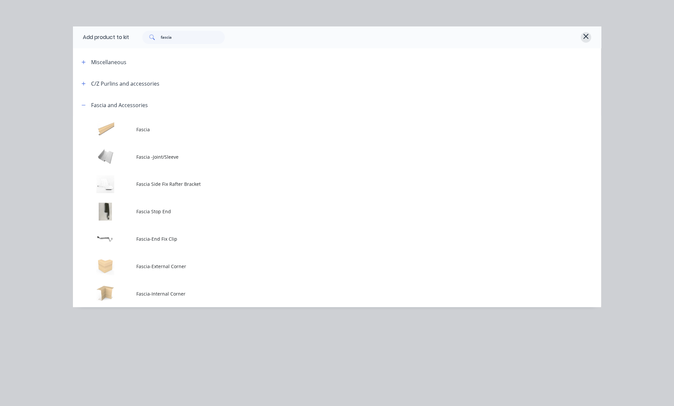
click at [491, 37] on button "button" at bounding box center [586, 37] width 11 height 11
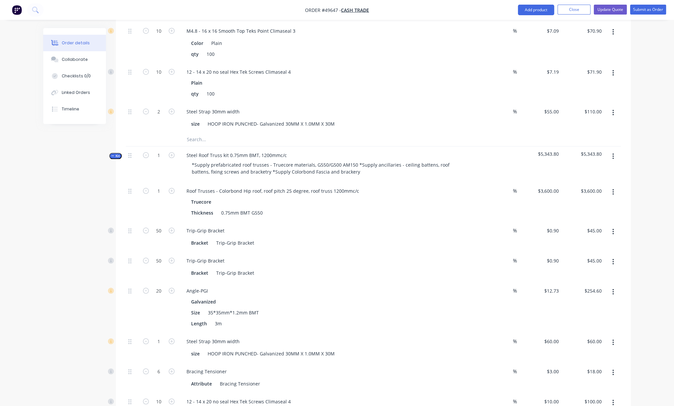
scroll to position [719, 0]
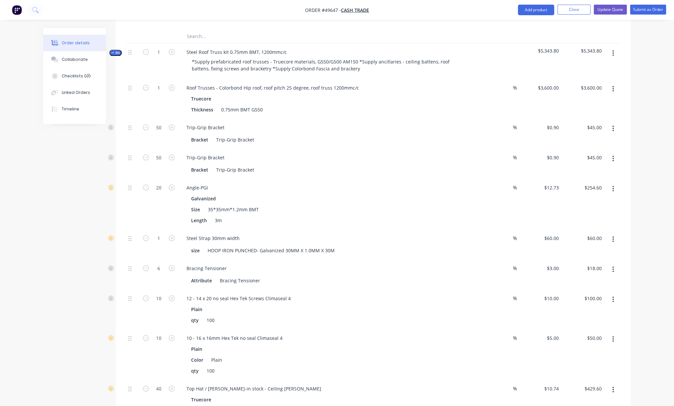
click at [491, 59] on button "button" at bounding box center [614, 53] width 16 height 12
click at [491, 89] on div "Add sub kit to kit" at bounding box center [589, 84] width 51 height 10
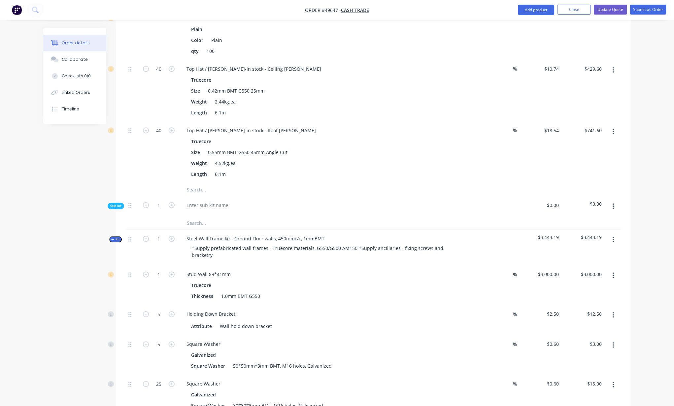
scroll to position [1130, 0]
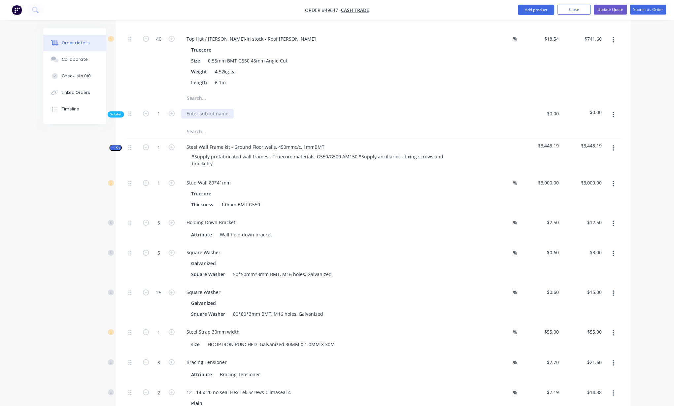
click at [199, 118] on div at bounding box center [207, 114] width 53 height 10
click at [133, 118] on div at bounding box center [132, 113] width 8 height 9
click at [491, 121] on button "button" at bounding box center [614, 115] width 16 height 12
click at [491, 150] on div "Delete" at bounding box center [589, 145] width 51 height 10
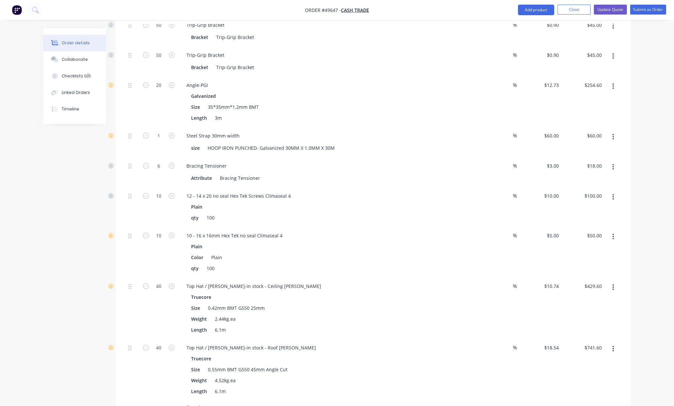
scroll to position [719, 0]
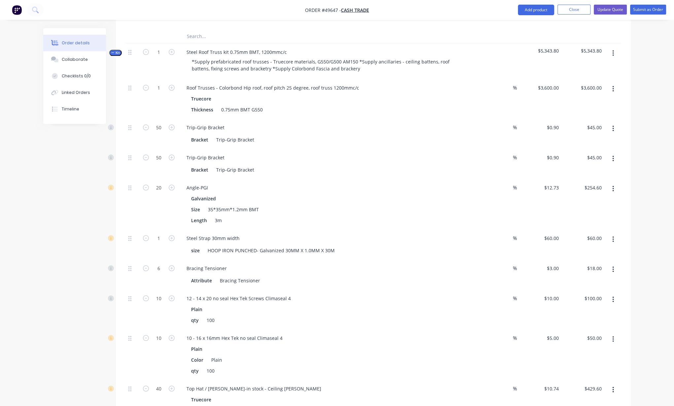
click at [491, 59] on button "button" at bounding box center [614, 53] width 16 height 12
click at [491, 75] on div "Add product to kit" at bounding box center [589, 71] width 51 height 10
click at [491, 102] on div "Product catalogue" at bounding box center [589, 97] width 51 height 10
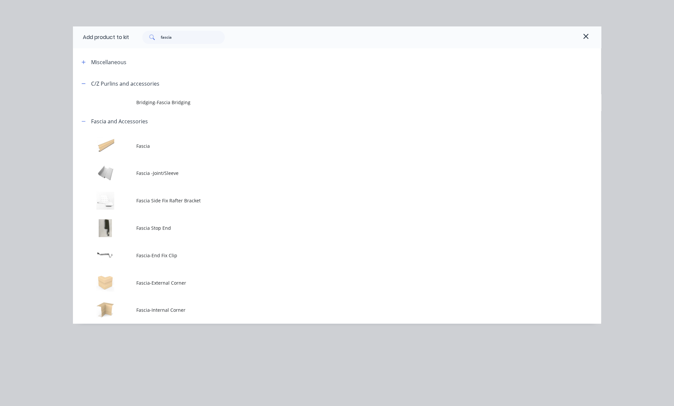
click at [163, 149] on span "Fascia" at bounding box center [322, 145] width 372 height 7
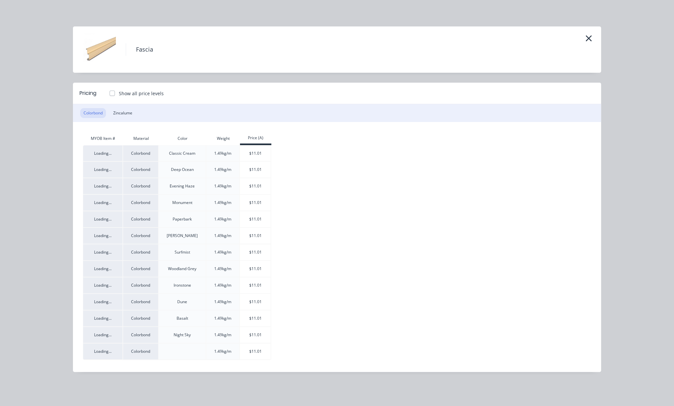
click at [119, 97] on label "Show all price levels" at bounding box center [141, 93] width 45 height 7
click at [108, 96] on input "Show all price levels" at bounding box center [105, 93] width 5 height 6
checkbox input "true"
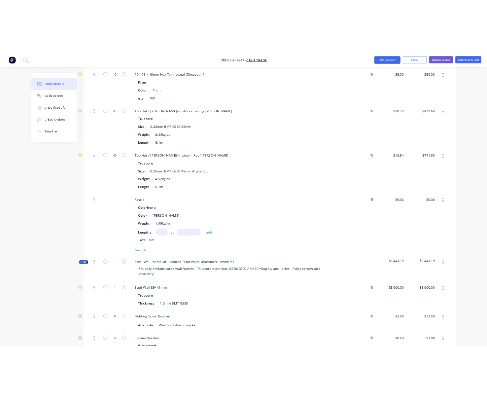
scroll to position [1130, 0]
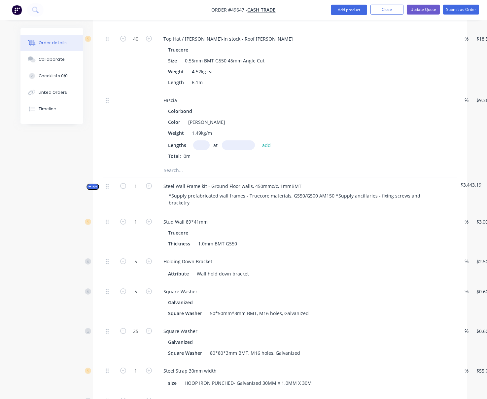
click at [202, 150] on input "text" at bounding box center [201, 145] width 17 height 10
type input "2"
click at [202, 150] on input "2" at bounding box center [201, 145] width 17 height 10
type input "4"
type input "4850"
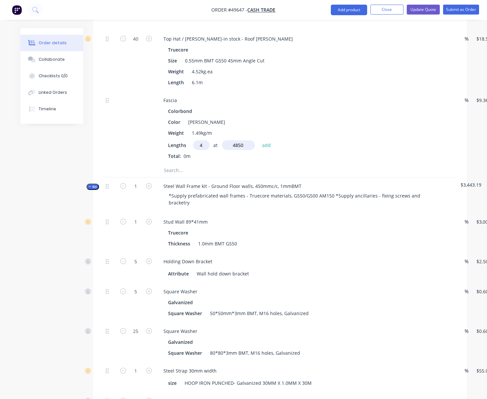
click at [259, 140] on button "add" at bounding box center [267, 144] width 16 height 9
type input "$181.58"
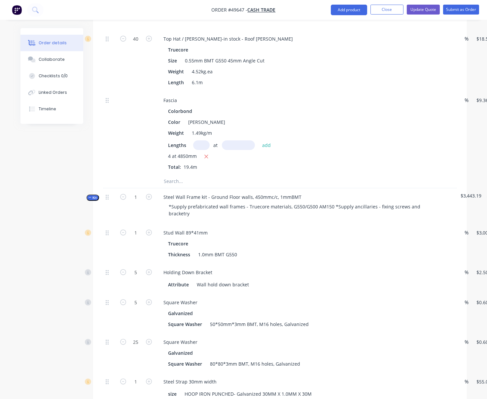
click at [204, 150] on input "text" at bounding box center [201, 145] width 17 height 10
type input "1"
type input "3300"
click at [259, 140] on button "add" at bounding box center [267, 144] width 16 height 9
type input "$212.47"
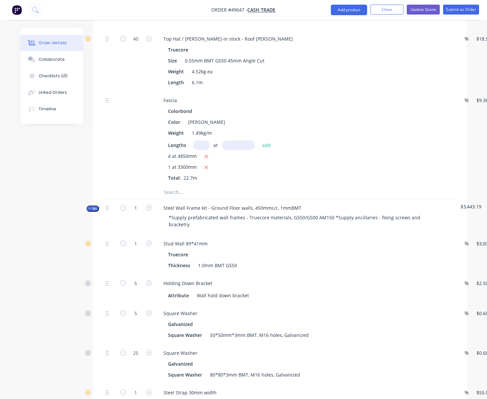
click at [202, 150] on input "text" at bounding box center [201, 145] width 17 height 10
type input "1"
type input "6170"
click at [259, 140] on button "add" at bounding box center [267, 144] width 16 height 9
type input "$270.22"
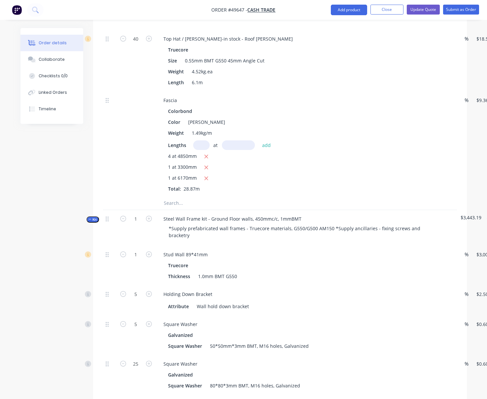
click at [205, 150] on input "text" at bounding box center [201, 145] width 17 height 10
type input "1"
click at [243, 150] on input "text" at bounding box center [238, 145] width 33 height 10
type input "1700"
click at [259, 140] on button "add" at bounding box center [267, 144] width 16 height 9
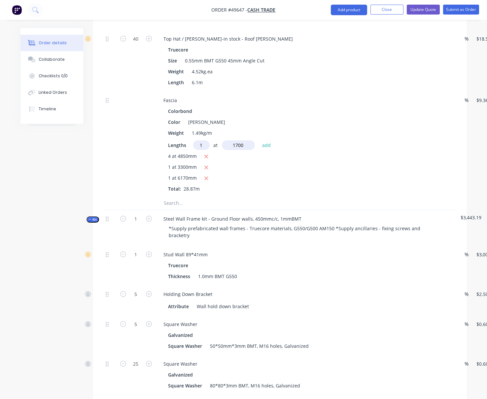
type input "$286.14"
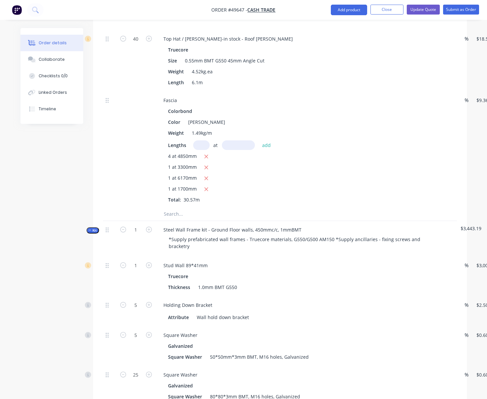
click at [110, 207] on div at bounding box center [109, 149] width 13 height 116
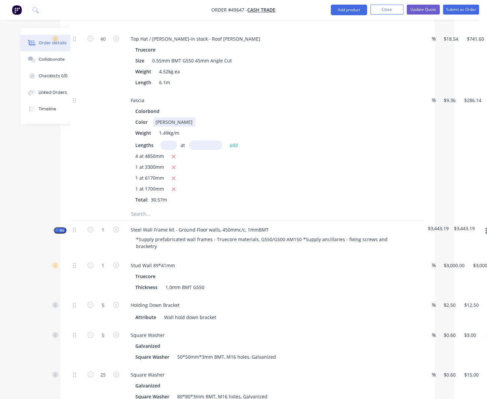
scroll to position [1130, 61]
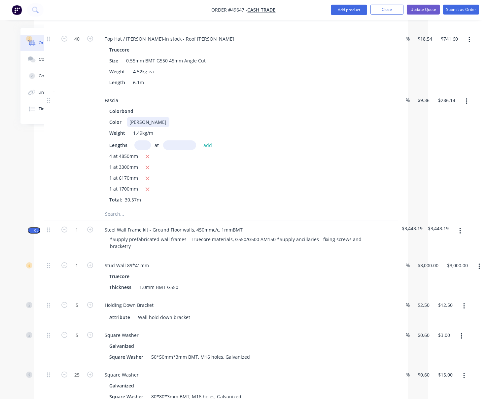
drag, startPoint x: 364, startPoint y: 181, endPoint x: 412, endPoint y: 180, distance: 48.2
click at [468, 107] on button "button" at bounding box center [467, 101] width 16 height 12
click at [290, 87] on div "Length 6.1m" at bounding box center [244, 83] width 275 height 10
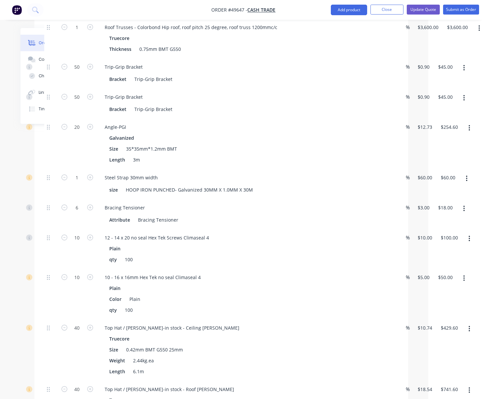
scroll to position [719, 61]
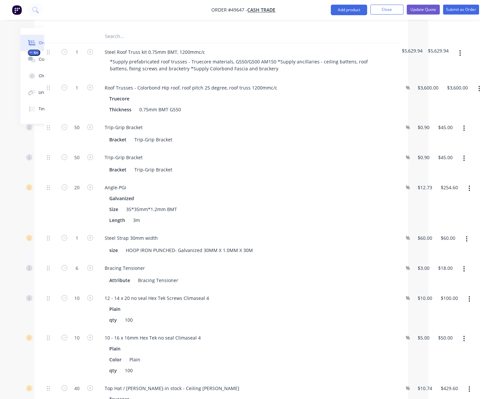
click at [461, 56] on icon "button" at bounding box center [460, 53] width 1 height 6
click at [440, 75] on div "Add product to kit" at bounding box center [436, 71] width 51 height 10
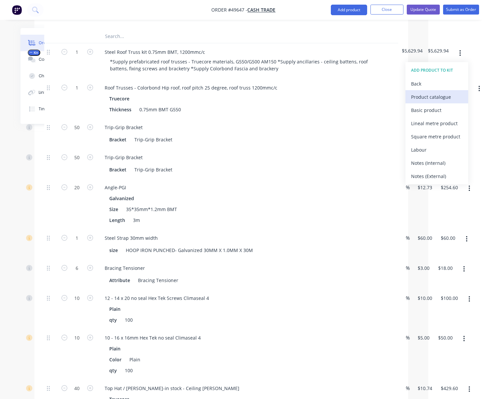
click at [431, 102] on div "Product catalogue" at bounding box center [436, 97] width 51 height 10
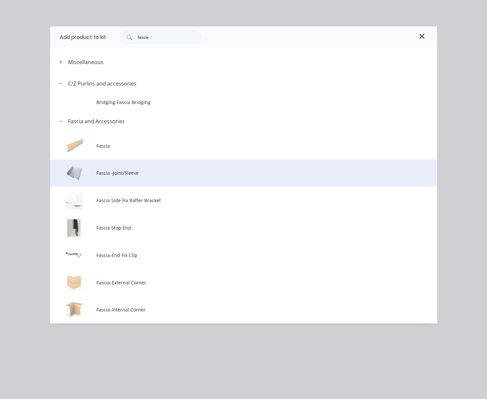
click at [148, 185] on td "Fascia -Joint/Sleeve" at bounding box center [266, 172] width 340 height 27
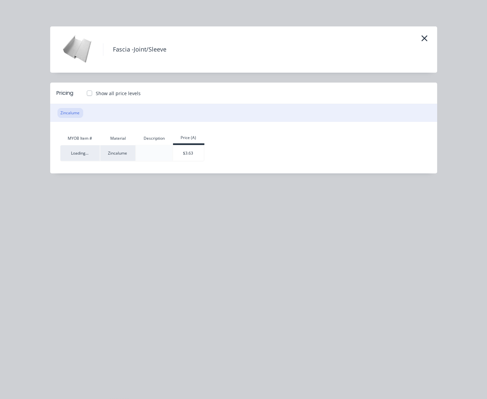
click at [96, 95] on label "Show all price levels" at bounding box center [118, 93] width 45 height 7
click at [86, 95] on input "Show all price levels" at bounding box center [82, 93] width 5 height 6
checkbox input "true"
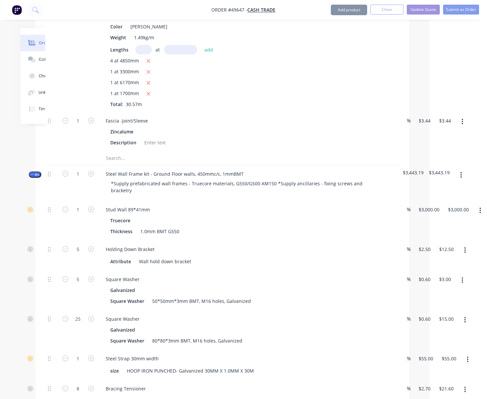
scroll to position [1233, 58]
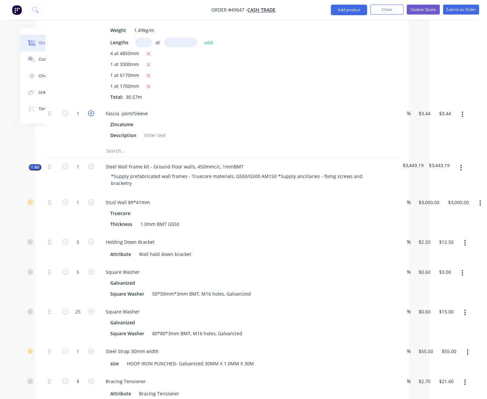
click at [92, 116] on icon "button" at bounding box center [91, 113] width 6 height 6
type input "2"
type input "$6.88"
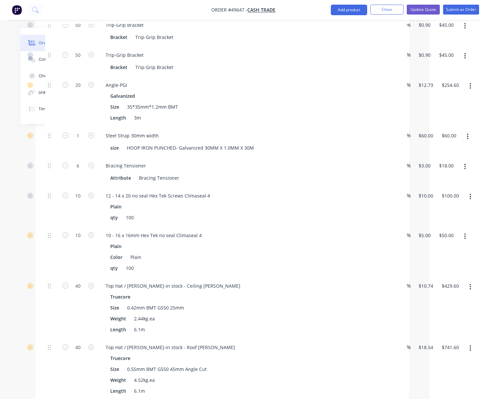
scroll to position [719, 58]
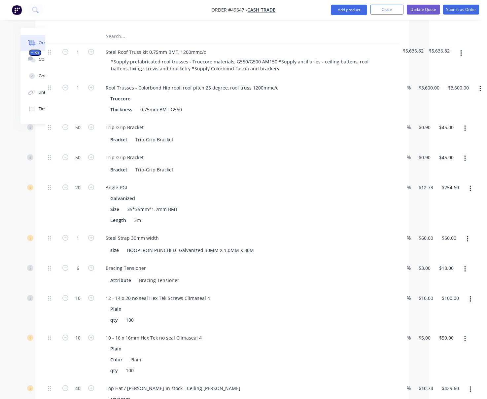
click at [469, 59] on button "button" at bounding box center [461, 53] width 16 height 12
click at [443, 75] on div "Add product to kit" at bounding box center [437, 71] width 51 height 10
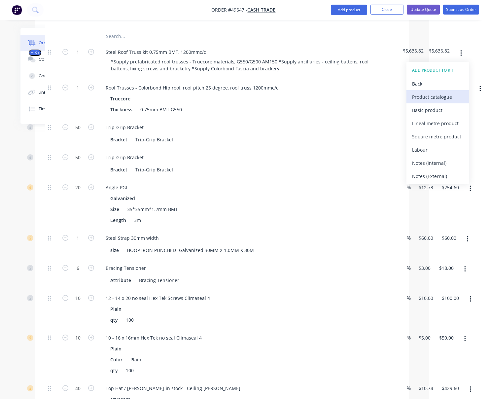
click at [436, 102] on div "Product catalogue" at bounding box center [437, 97] width 51 height 10
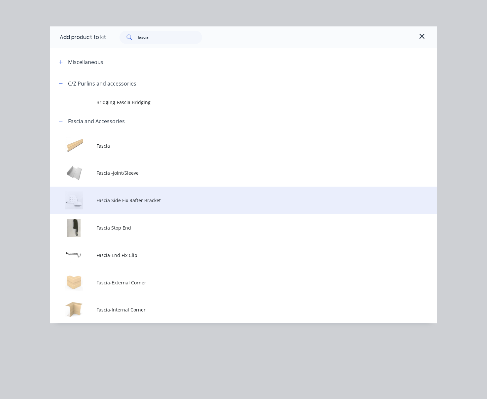
click at [144, 204] on span "Fascia Side Fix Rafter Bracket" at bounding box center [232, 200] width 272 height 7
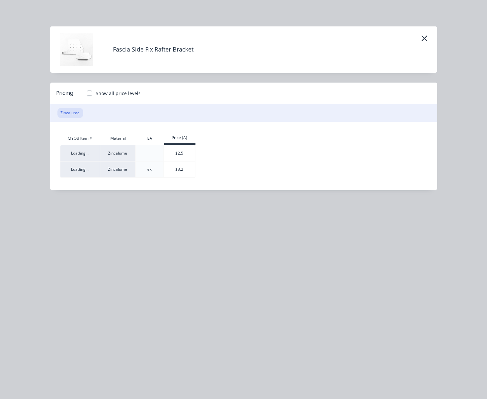
click at [96, 96] on label "Show all price levels" at bounding box center [118, 93] width 45 height 7
click at [86, 96] on input "Show all price levels" at bounding box center [82, 93] width 5 height 6
checkbox input "true"
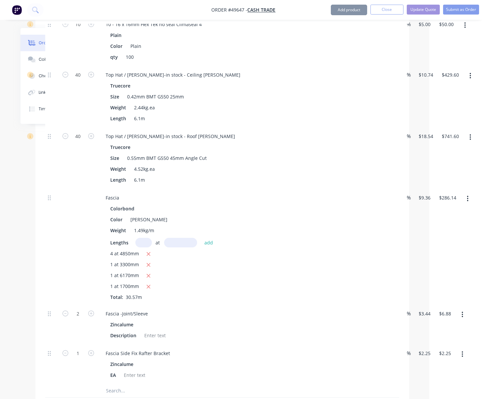
scroll to position [1233, 58]
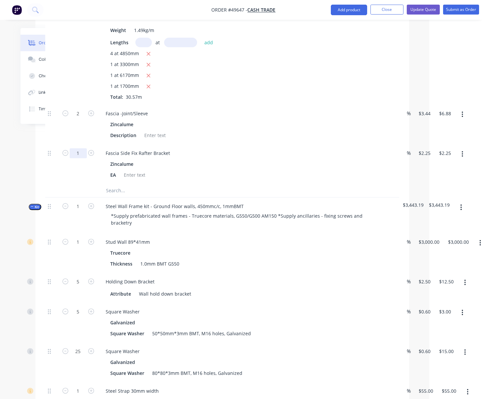
click at [77, 158] on input "1" at bounding box center [78, 153] width 17 height 10
type input "30"
type input "$67.50"
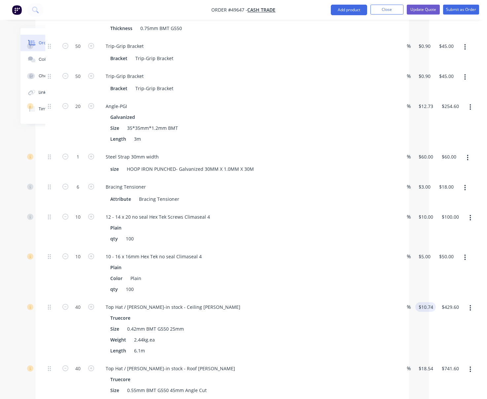
scroll to position [719, 58]
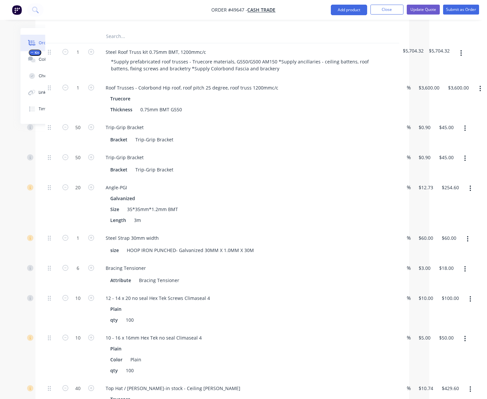
click at [462, 57] on icon "button" at bounding box center [461, 53] width 2 height 7
click at [445, 75] on div "Add product to kit" at bounding box center [437, 71] width 51 height 10
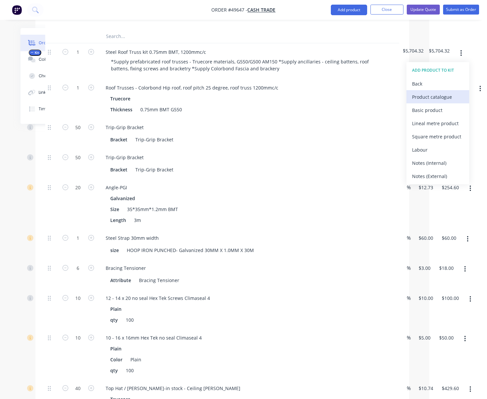
click at [442, 102] on div "Product catalogue" at bounding box center [437, 97] width 51 height 10
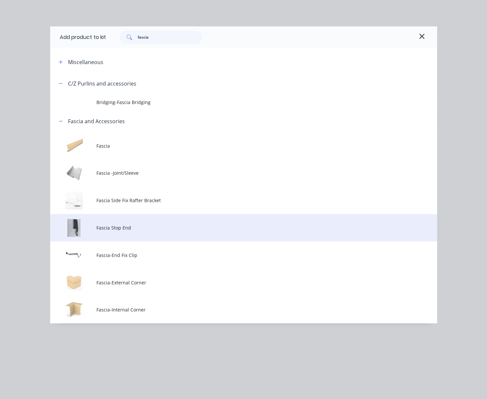
click at [141, 231] on span "Fascia Stop End" at bounding box center [232, 227] width 272 height 7
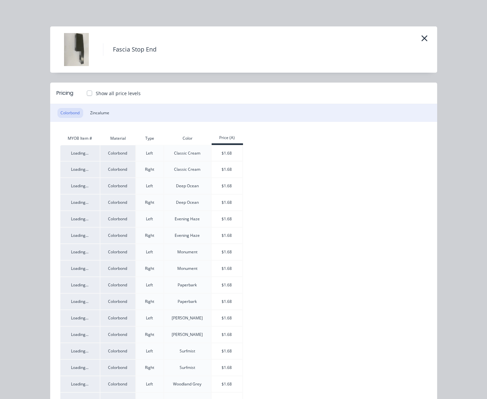
click at [96, 97] on label "Show all price levels" at bounding box center [118, 93] width 45 height 7
click at [86, 96] on input "Show all price levels" at bounding box center [82, 93] width 5 height 6
checkbox input "true"
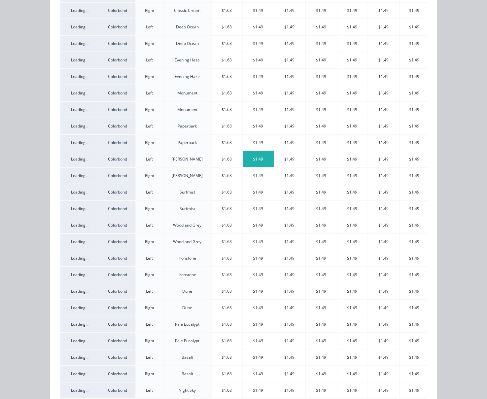
scroll to position [0, 0]
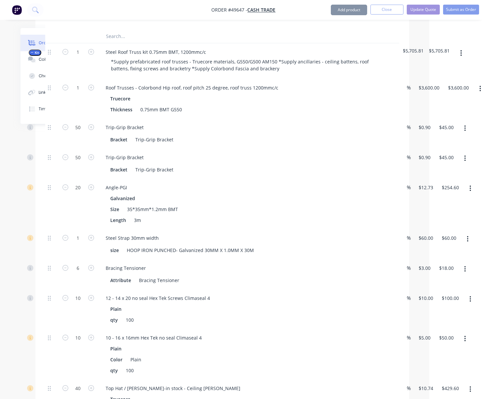
click at [462, 56] on icon "button" at bounding box center [461, 53] width 1 height 6
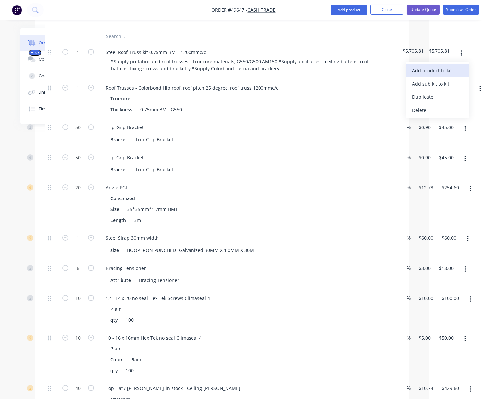
click at [451, 75] on div "Add product to kit" at bounding box center [437, 71] width 51 height 10
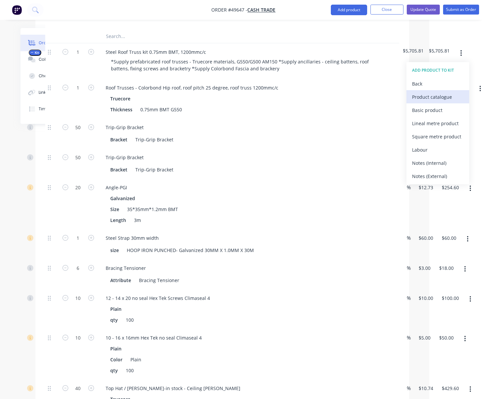
click at [445, 102] on div "Product catalogue" at bounding box center [437, 97] width 51 height 10
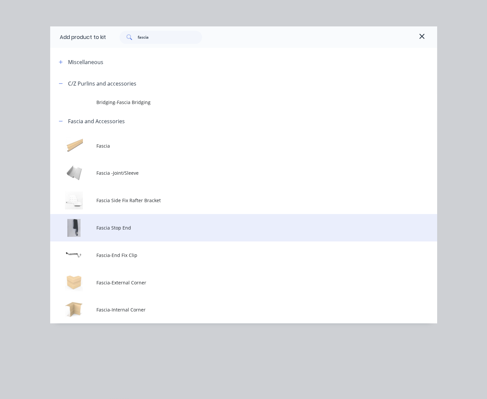
click at [132, 241] on td "Fascia Stop End" at bounding box center [266, 227] width 340 height 27
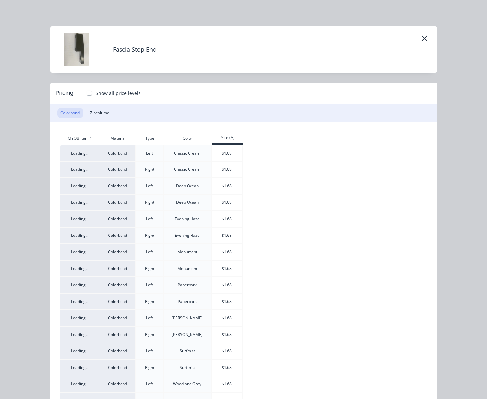
click at [96, 97] on label "Show all price levels" at bounding box center [118, 93] width 45 height 7
click at [86, 96] on input "Show all price levels" at bounding box center [82, 93] width 5 height 6
checkbox input "true"
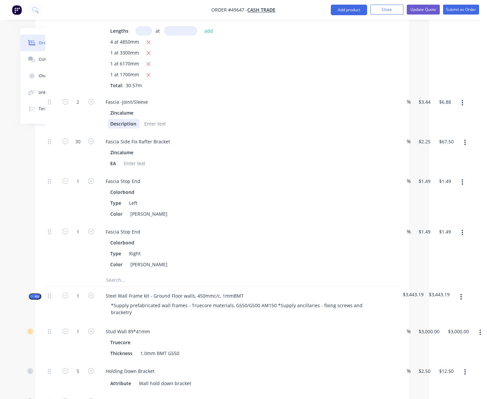
scroll to position [1335, 58]
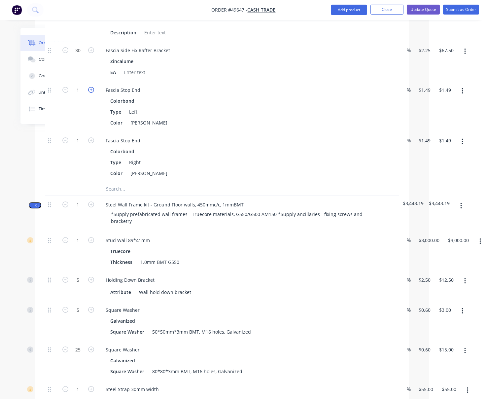
click at [91, 93] on icon "button" at bounding box center [91, 90] width 6 height 6
type input "2"
type input "$2.98"
click at [91, 93] on icon "button" at bounding box center [91, 90] width 6 height 6
type input "3"
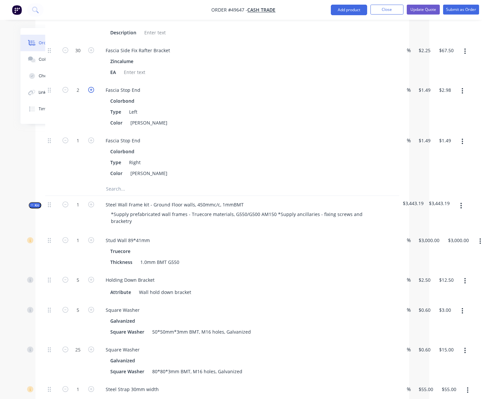
type input "$4.47"
click at [91, 93] on icon "button" at bounding box center [91, 90] width 6 height 6
type input "4"
type input "$5.96"
click at [92, 143] on icon "button" at bounding box center [91, 140] width 6 height 6
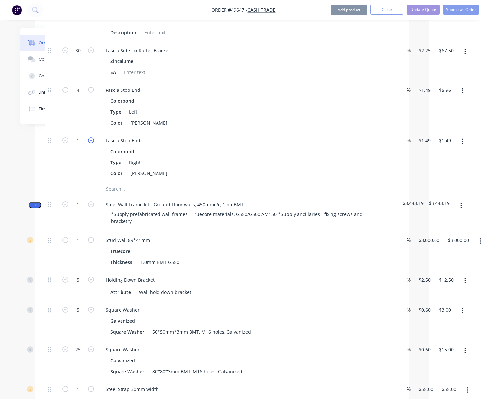
type input "2"
type input "$2.98"
click at [92, 143] on icon "button" at bounding box center [91, 140] width 6 height 6
type input "3"
type input "$4.47"
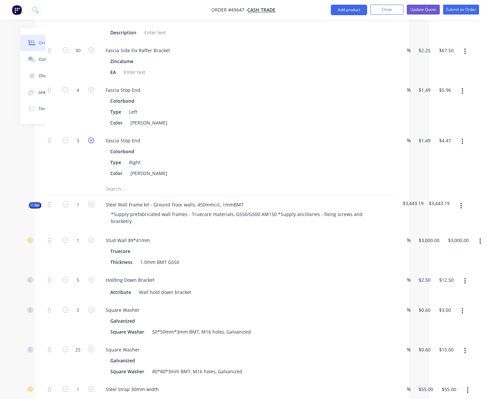
click at [92, 143] on icon "button" at bounding box center [91, 140] width 6 height 6
type input "4"
type input "$5.96"
click at [82, 132] on div "4" at bounding box center [78, 106] width 40 height 51
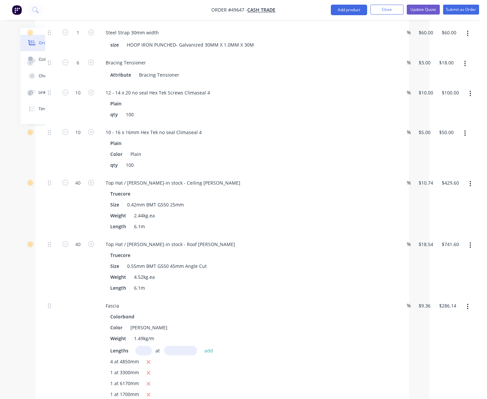
scroll to position [719, 58]
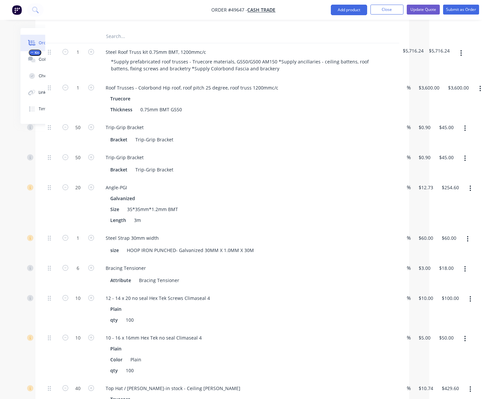
click at [467, 59] on button "button" at bounding box center [461, 53] width 16 height 12
click at [443, 75] on div "Add product to kit" at bounding box center [437, 71] width 51 height 10
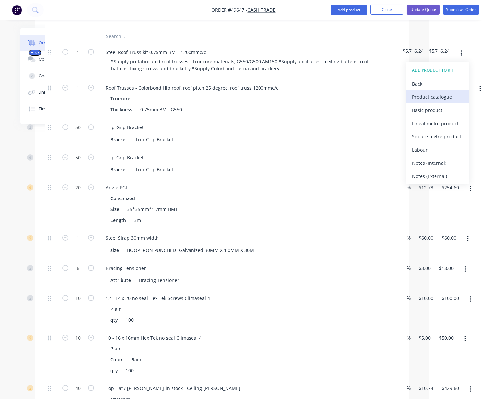
click at [440, 102] on div "Product catalogue" at bounding box center [437, 97] width 51 height 10
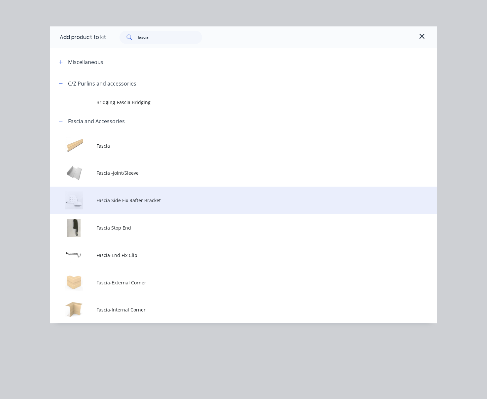
scroll to position [822, 58]
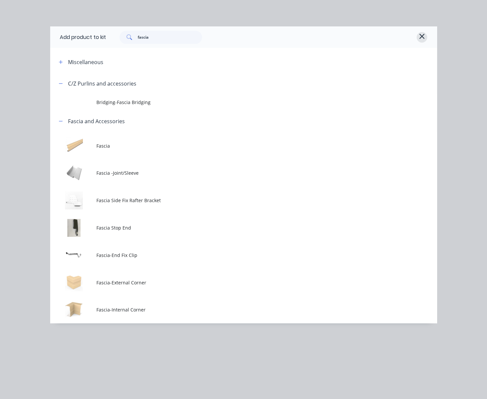
click at [424, 34] on icon "button" at bounding box center [422, 36] width 6 height 8
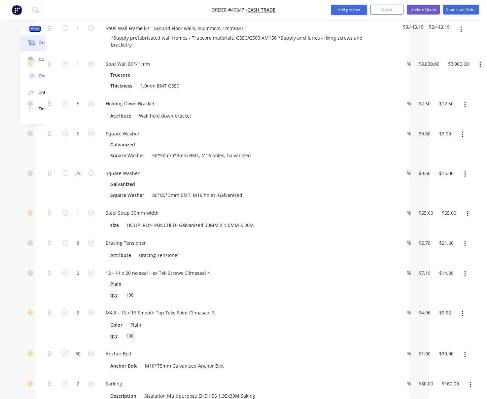
scroll to position [1355, 58]
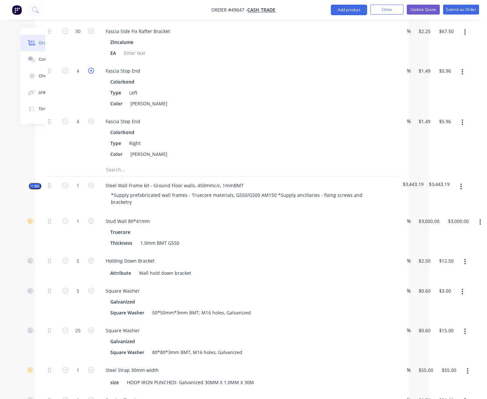
click at [92, 74] on icon "button" at bounding box center [91, 71] width 6 height 6
type input "5"
type input "$7.45"
click at [90, 124] on icon "button" at bounding box center [91, 121] width 6 height 6
type input "5"
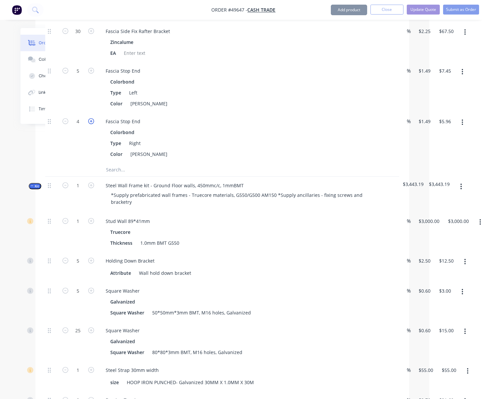
type input "$7.45"
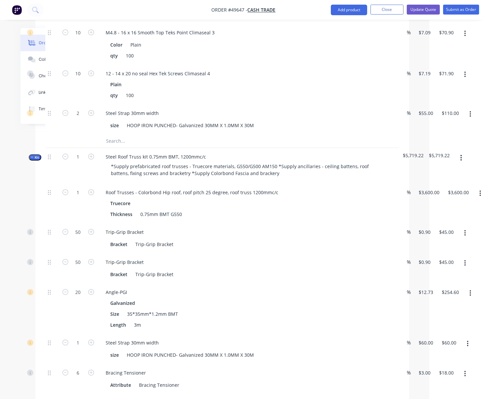
scroll to position [533, 58]
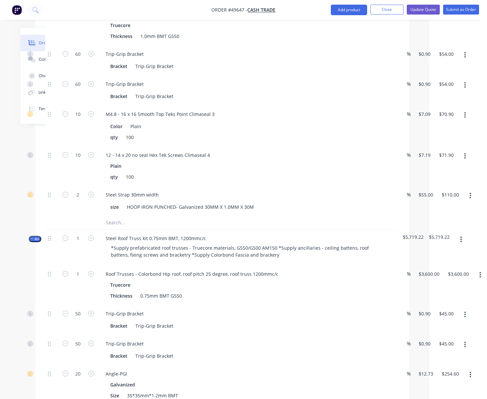
click at [33, 240] on icon "button" at bounding box center [32, 238] width 3 height 3
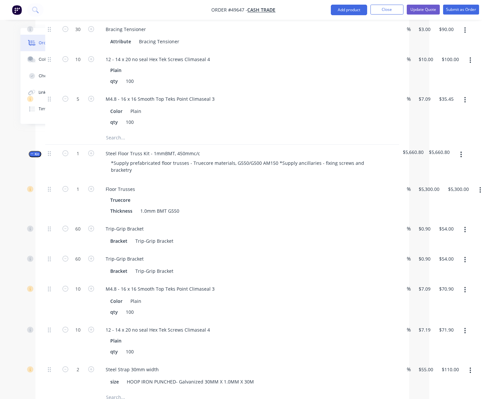
scroll to position [225, 58]
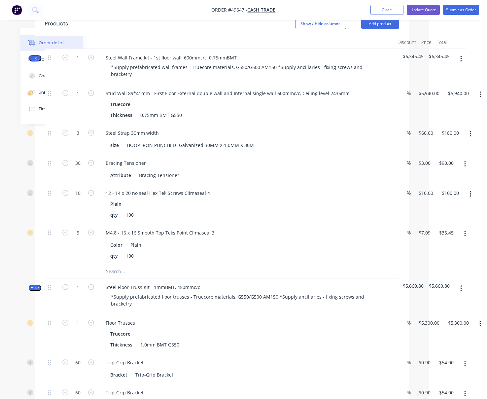
click at [35, 290] on span "Kit" at bounding box center [35, 287] width 9 height 5
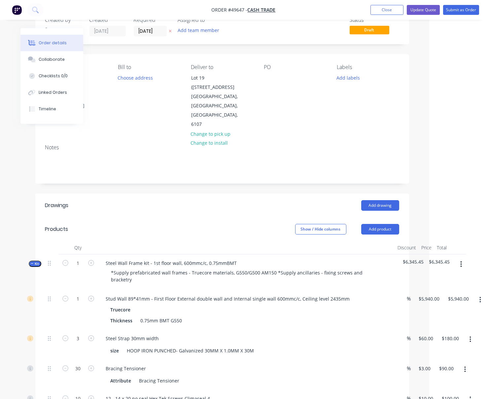
click at [35, 265] on span "Kit" at bounding box center [35, 263] width 9 height 5
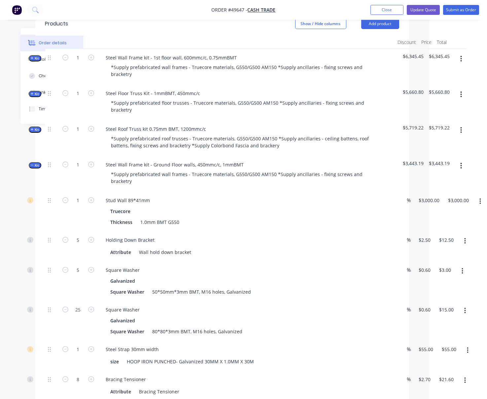
click at [31, 167] on icon "button" at bounding box center [32, 164] width 3 height 3
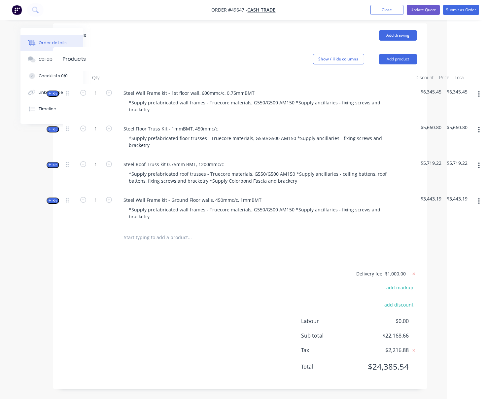
scroll to position [206, 45]
click at [412, 272] on icon at bounding box center [413, 273] width 2 height 2
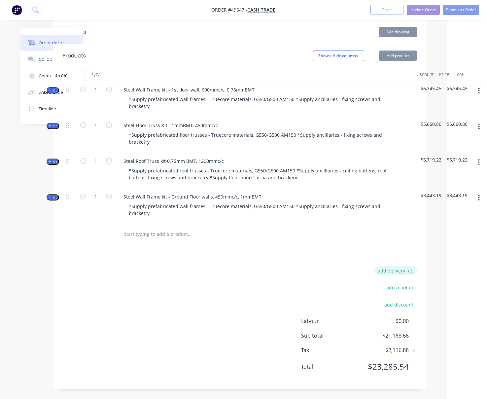
click at [398, 272] on button "add delivery fee" at bounding box center [395, 270] width 43 height 9
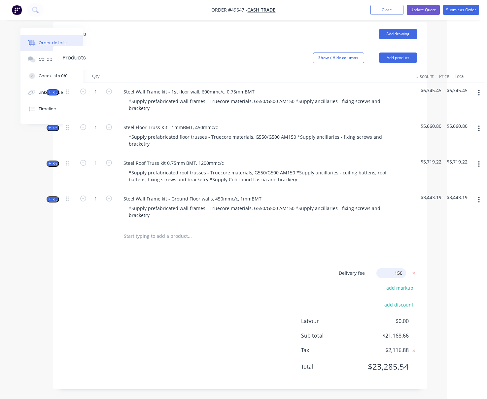
type input "1500"
click input "submit" at bounding box center [0, 0] width 0 height 0
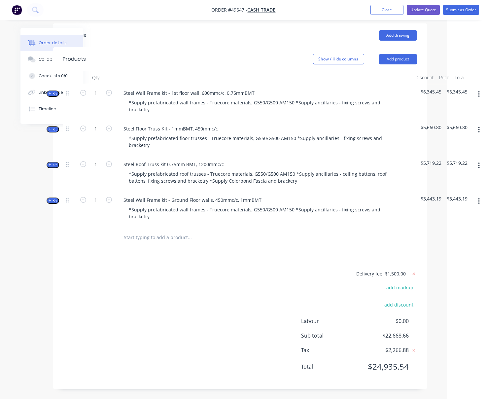
click at [442, 273] on div "Order details Collaborate Checklists 0/0 Linked Orders Timeline Order details C…" at bounding box center [203, 105] width 487 height 588
drag, startPoint x: 185, startPoint y: 291, endPoint x: 237, endPoint y: 292, distance: 52.2
click at [49, 198] on span "Kit" at bounding box center [53, 200] width 9 height 5
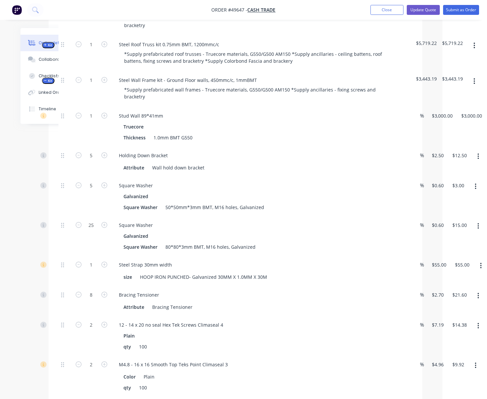
scroll to position [104, 45]
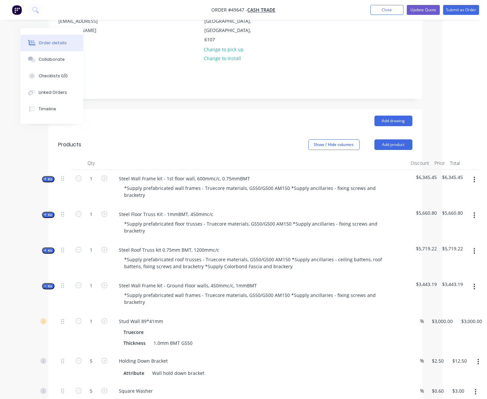
click at [50, 289] on span "Kit" at bounding box center [48, 286] width 9 height 5
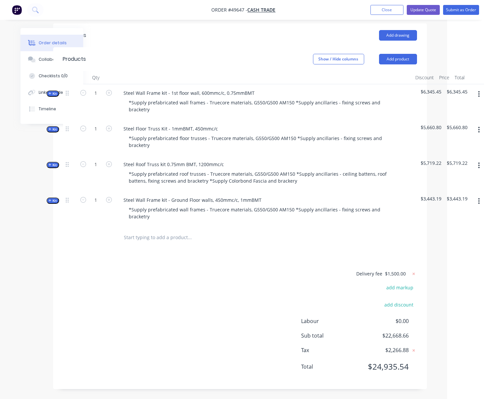
scroll to position [206, 45]
drag, startPoint x: 222, startPoint y: 294, endPoint x: 228, endPoint y: 293, distance: 6.3
drag, startPoint x: 224, startPoint y: 290, endPoint x: 197, endPoint y: 294, distance: 26.4
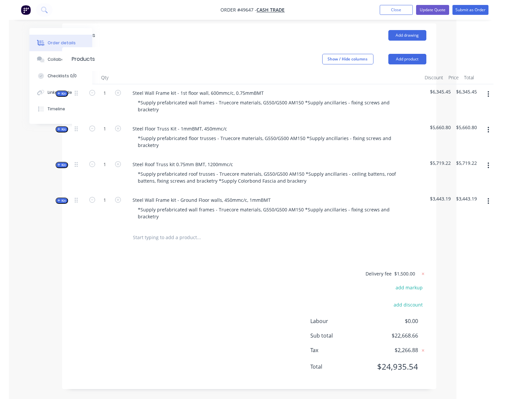
scroll to position [206, 34]
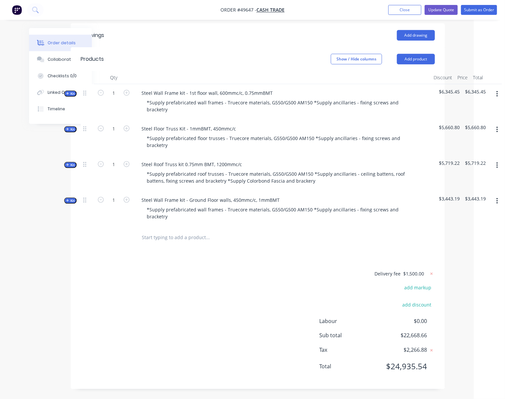
click at [226, 269] on div "Delivery fee $1,500.00 add markup add discount Labour $0.00 Sub total $22,668.6…" at bounding box center [258, 324] width 354 height 110
drag, startPoint x: 236, startPoint y: 263, endPoint x: 267, endPoint y: 262, distance: 30.7
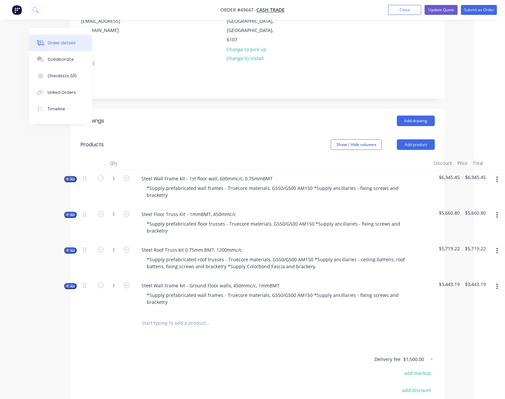
click at [66, 181] on icon "button" at bounding box center [67, 178] width 3 height 3
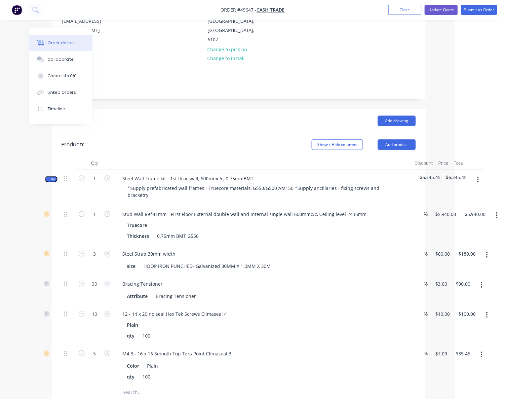
drag, startPoint x: 216, startPoint y: 131, endPoint x: 257, endPoint y: 127, distance: 41.2
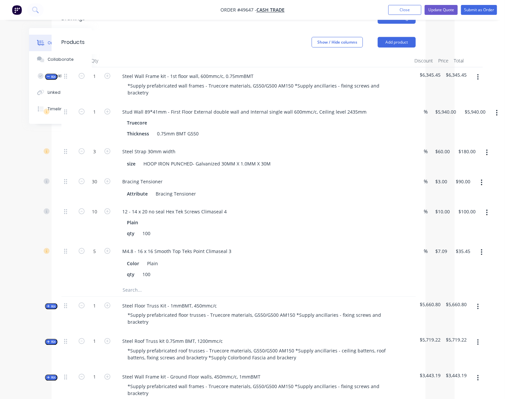
drag, startPoint x: 233, startPoint y: 58, endPoint x: 298, endPoint y: 60, distance: 64.8
click at [443, 117] on div "5940 $5,940.00" at bounding box center [445, 112] width 27 height 10
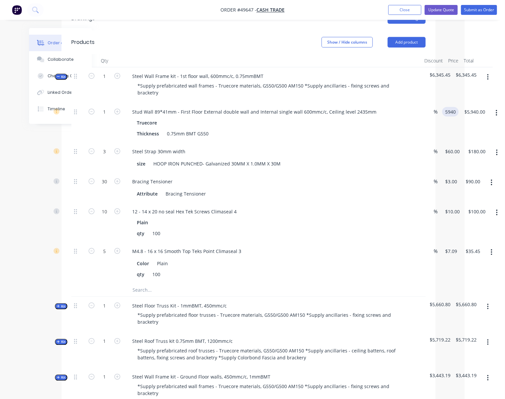
scroll to position [206, 42]
type input "$6,300.00"
click at [425, 154] on div "3 Steel Strap 30mm width size HOOP IRON PUNCHED- Galvanized 30MM X 1.0MM X 30M …" at bounding box center [248, 158] width 354 height 30
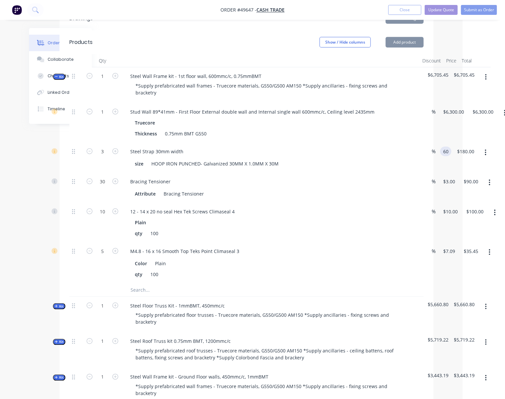
type input "$60.00"
click at [459, 143] on div "$6,300.00 $6,300.00" at bounding box center [451, 123] width 29 height 40
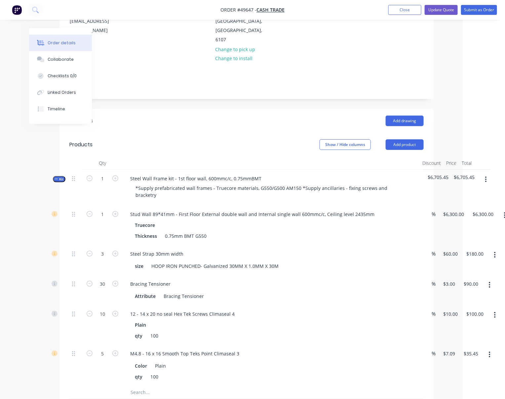
click at [56, 179] on span "Kit" at bounding box center [59, 179] width 9 height 5
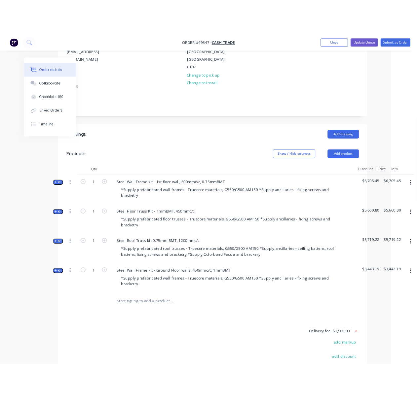
scroll to position [206, 36]
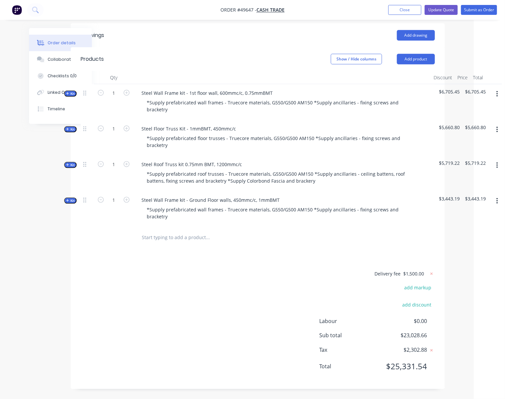
click at [66, 162] on span "Kit" at bounding box center [70, 164] width 9 height 5
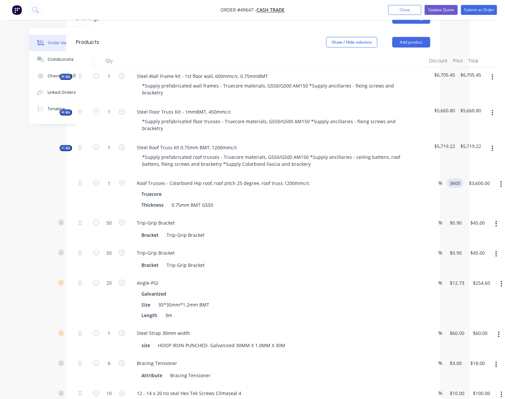
click at [430, 194] on div "1 Roof Trusses - Colorbond Hip roof, roof pitch 25 degree, roof truss 1200mmc/c…" at bounding box center [253, 194] width 354 height 40
click at [461, 188] on input "3600" at bounding box center [461, 183] width 24 height 10
type input "$4,200.00"
click at [430, 211] on div "1 Roof Trusses - Colorbond Hip roof, roof pitch 25 degree, roof truss 1200mmc/c…" at bounding box center [253, 194] width 354 height 40
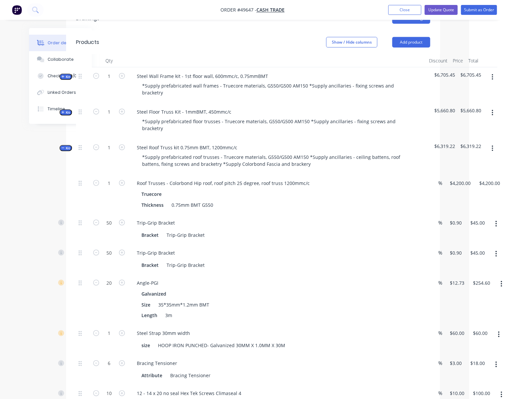
click at [65, 151] on span "Kit" at bounding box center [65, 148] width 9 height 5
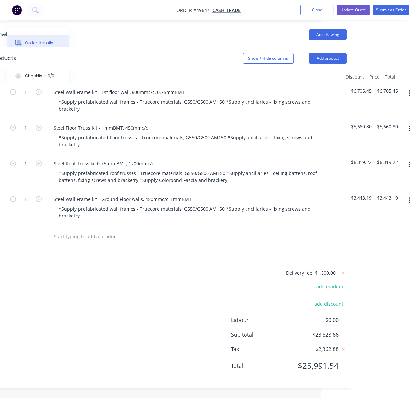
scroll to position [206, 101]
drag, startPoint x: 242, startPoint y: 254, endPoint x: 320, endPoint y: 252, distance: 78.3
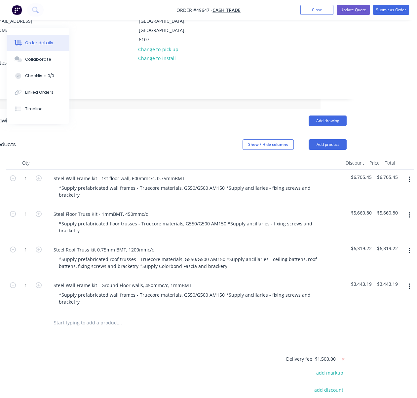
click at [145, 139] on header "Products Show / Hide columns Add product" at bounding box center [169, 145] width 373 height 24
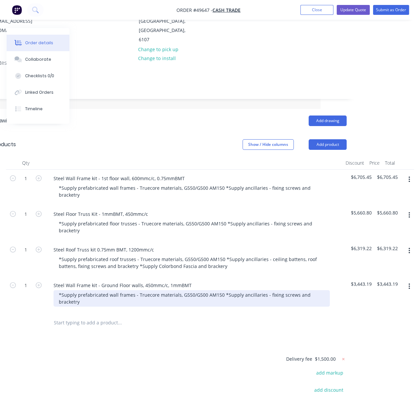
scroll to position [206, 101]
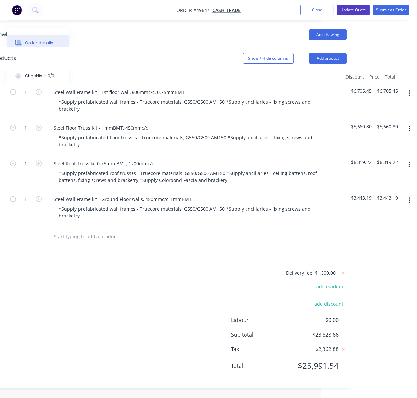
click at [347, 8] on button "Update Quote" at bounding box center [353, 10] width 33 height 10
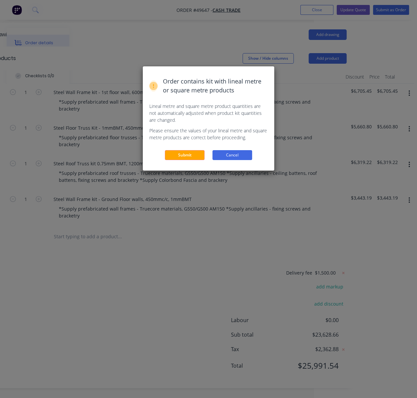
click at [233, 160] on button "Cancel" at bounding box center [232, 155] width 40 height 10
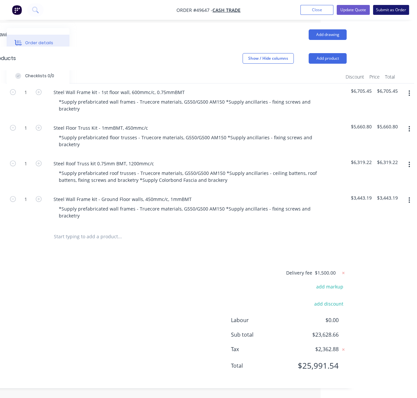
click at [387, 8] on button "Submit as Order" at bounding box center [391, 10] width 36 height 10
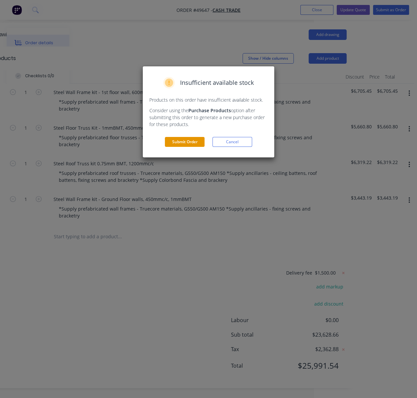
click at [190, 147] on button "Submit Order" at bounding box center [185, 142] width 40 height 10
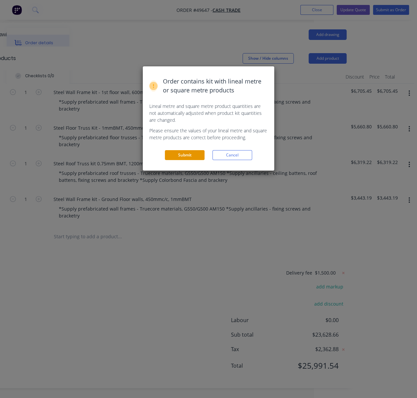
click at [196, 160] on button "Submit" at bounding box center [185, 155] width 40 height 10
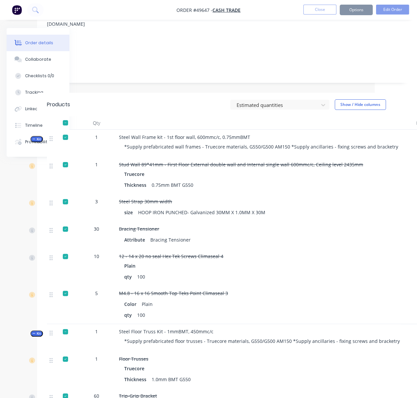
scroll to position [7, 42]
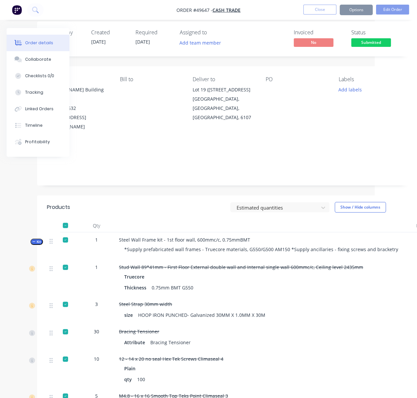
click at [66, 226] on div at bounding box center [65, 225] width 13 height 13
click at [67, 227] on div at bounding box center [65, 225] width 13 height 13
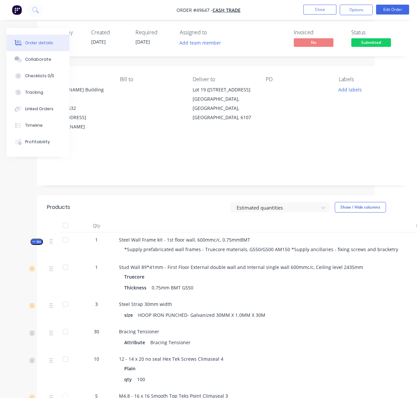
scroll to position [0, 42]
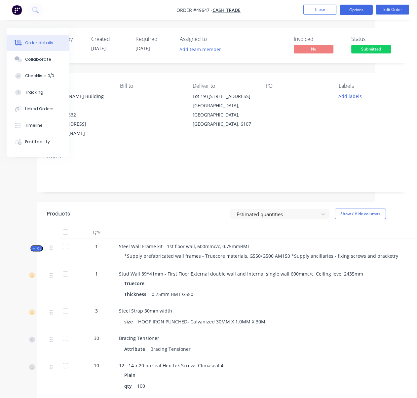
click at [360, 12] on button "Options" at bounding box center [355, 10] width 33 height 11
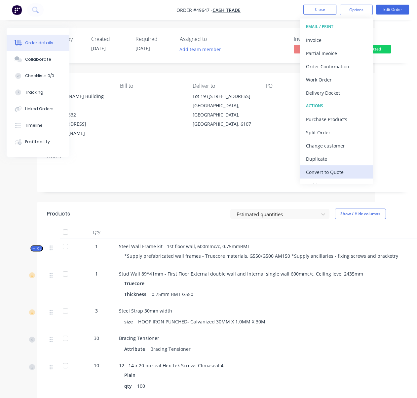
click at [339, 172] on div "Convert to Quote" at bounding box center [336, 172] width 61 height 10
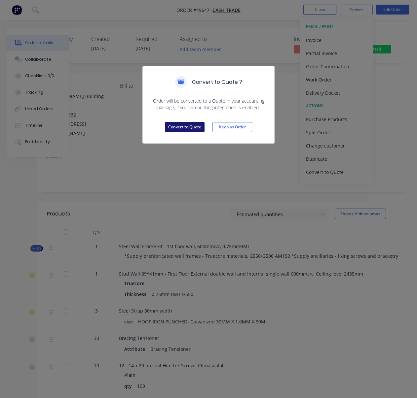
click at [184, 132] on button "Convert to Quote" at bounding box center [185, 127] width 40 height 10
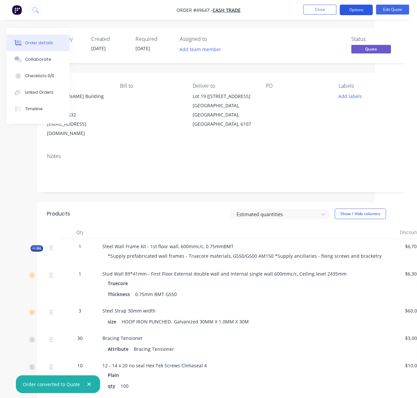
click at [357, 11] on button "Options" at bounding box center [355, 10] width 33 height 11
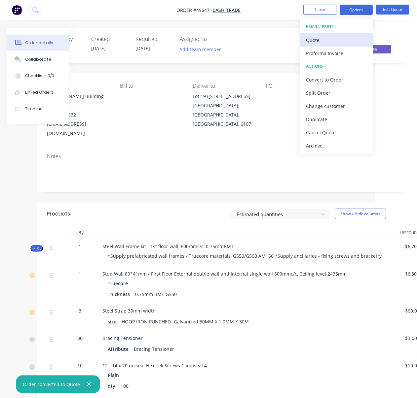
click at [331, 38] on div "Quote" at bounding box center [336, 40] width 61 height 10
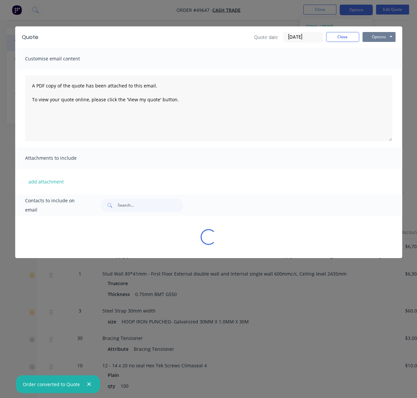
click at [384, 38] on button "Options" at bounding box center [378, 37] width 33 height 10
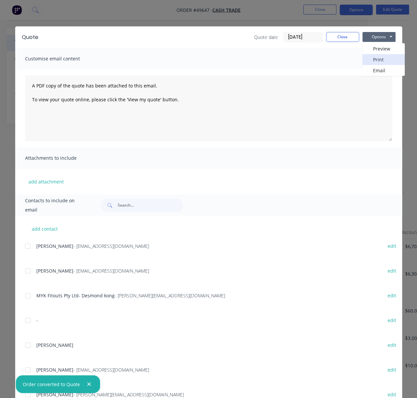
click at [381, 58] on button "Print" at bounding box center [383, 59] width 42 height 11
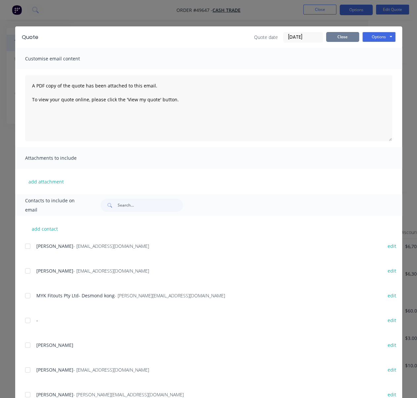
click at [343, 41] on button "Close" at bounding box center [342, 37] width 33 height 10
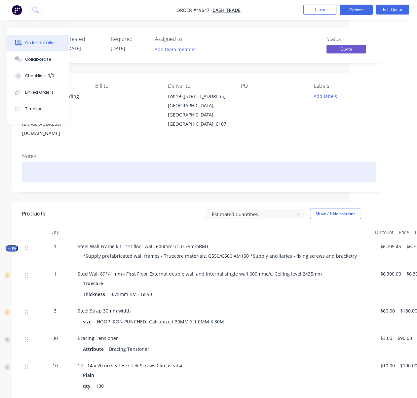
drag, startPoint x: 274, startPoint y: 176, endPoint x: 312, endPoint y: 155, distance: 43.2
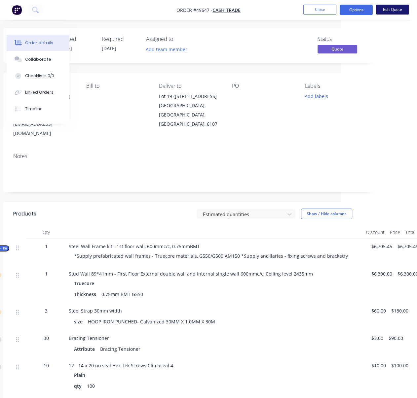
click at [391, 6] on button "Edit Quote" at bounding box center [392, 10] width 33 height 10
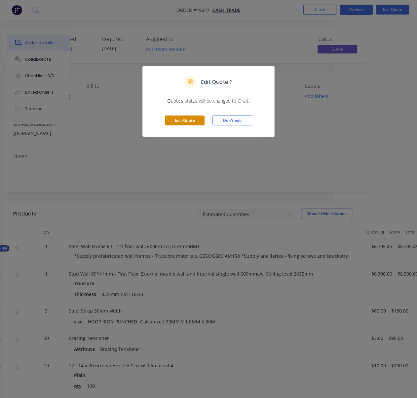
click at [192, 125] on button "Edit Quote" at bounding box center [185, 121] width 40 height 10
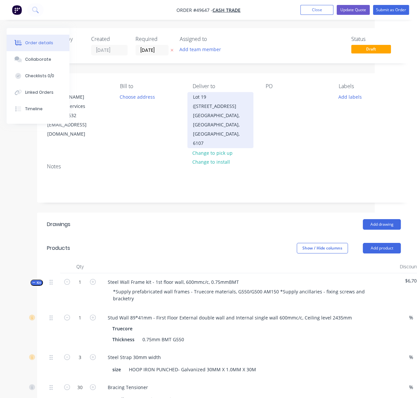
click at [226, 111] on div "Lot 19 ([STREET_ADDRESS]" at bounding box center [220, 101] width 55 height 18
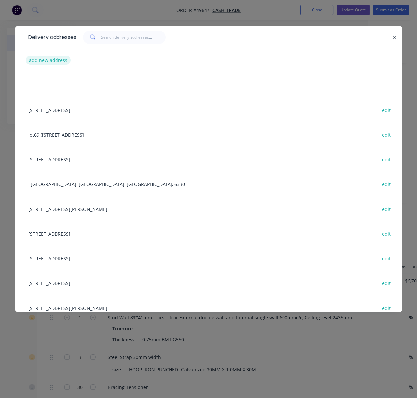
click at [53, 61] on button "add new address" at bounding box center [48, 60] width 45 height 9
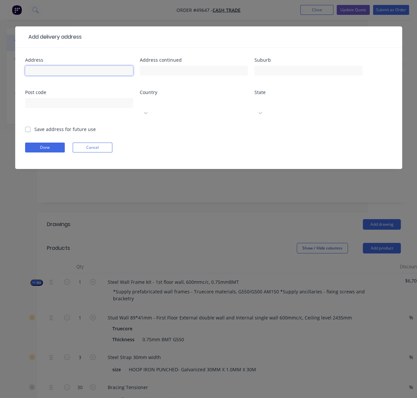
click at [56, 74] on input "text" at bounding box center [79, 71] width 108 height 10
type input "lot9 17/35 Camberwell st,"
type input "Beckenham"
click at [198, 106] on div at bounding box center [189, 102] width 95 height 8
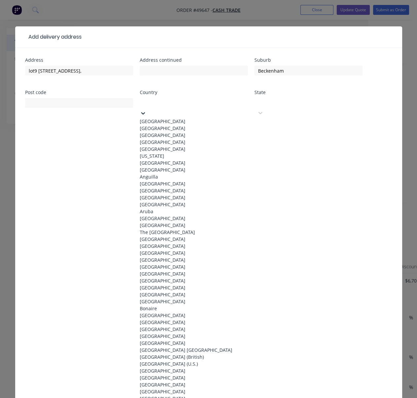
click at [180, 123] on div "Australia" at bounding box center [194, 121] width 108 height 7
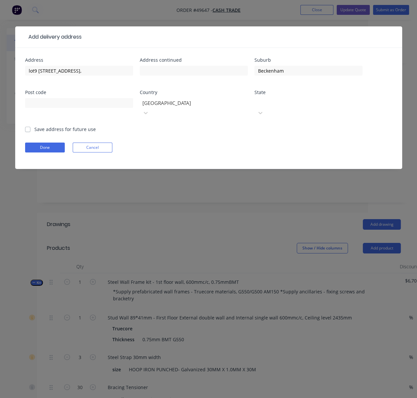
click at [279, 106] on div at bounding box center [303, 102] width 95 height 8
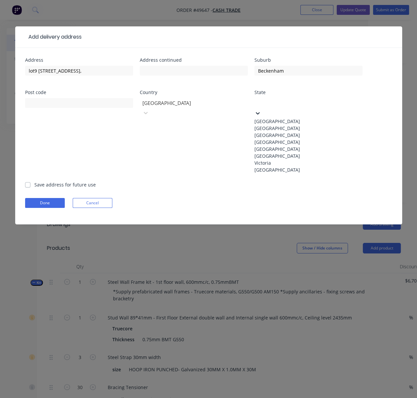
click at [278, 173] on div "Western Australia" at bounding box center [308, 169] width 108 height 7
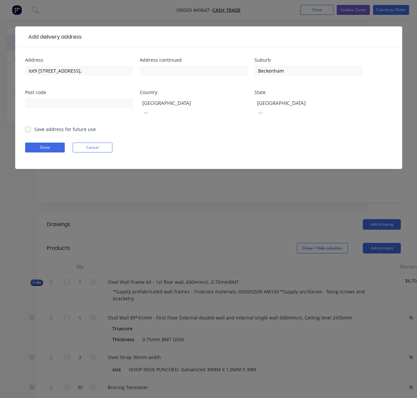
click at [37, 126] on label "Save address for future use" at bounding box center [64, 129] width 61 height 7
click at [30, 126] on input "Save address for future use" at bounding box center [27, 129] width 5 height 6
checkbox input "true"
click at [36, 145] on button "Done" at bounding box center [45, 148] width 40 height 10
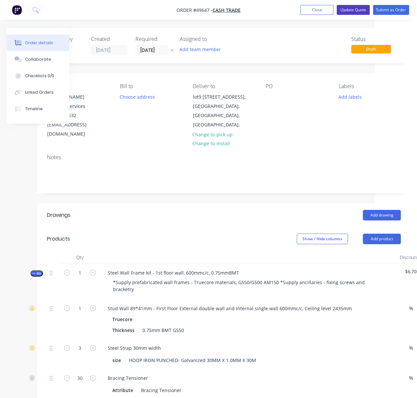
click at [347, 11] on button "Update Quote" at bounding box center [353, 10] width 33 height 10
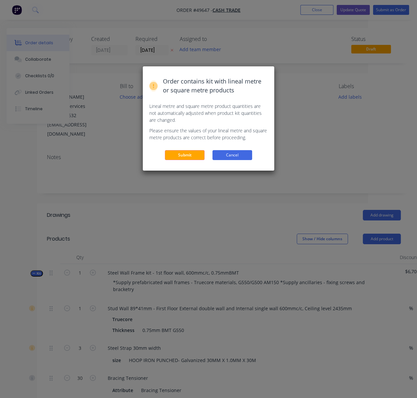
click at [241, 160] on button "Cancel" at bounding box center [232, 155] width 40 height 10
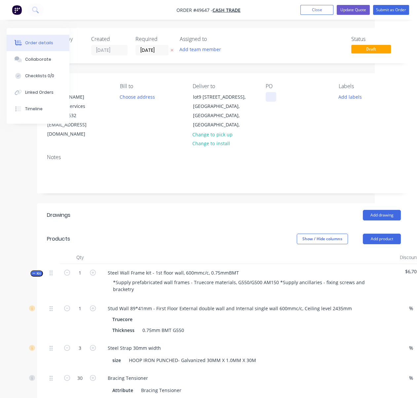
click at [274, 102] on div at bounding box center [271, 97] width 11 height 10
click at [282, 143] on div "Contact Denis Poor Building Services 0401 186 632 han@dpbs.com.au Bill to Choos…" at bounding box center [223, 111] width 373 height 76
click at [352, 9] on button "Update Quote" at bounding box center [353, 10] width 33 height 10
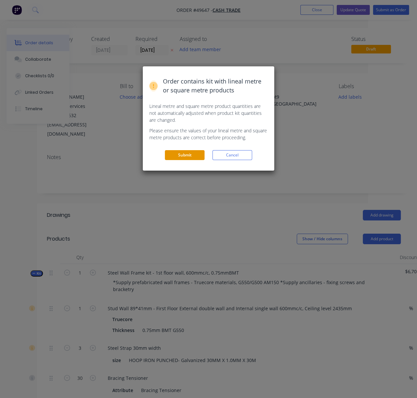
click at [195, 160] on button "Submit" at bounding box center [185, 155] width 40 height 10
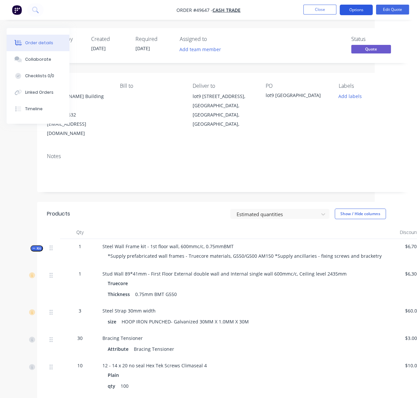
click at [356, 10] on button "Options" at bounding box center [355, 10] width 33 height 11
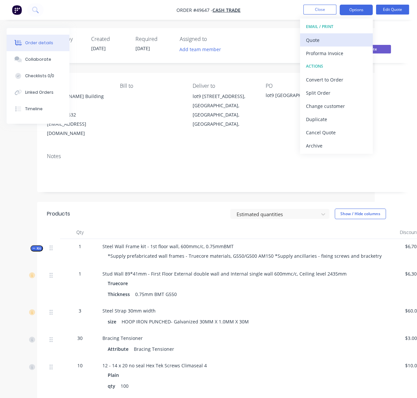
click at [337, 40] on div "Quote" at bounding box center [336, 40] width 61 height 10
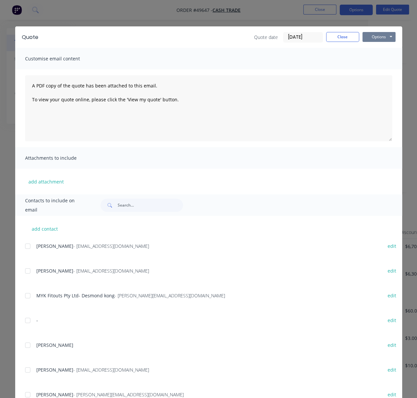
click at [379, 41] on button "Options" at bounding box center [378, 37] width 33 height 10
click at [376, 63] on button "Print" at bounding box center [383, 59] width 42 height 11
click at [331, 38] on button "Close" at bounding box center [342, 37] width 33 height 10
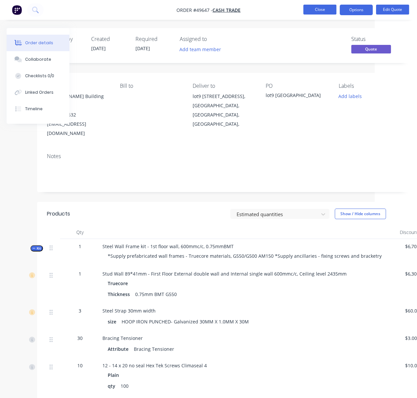
click at [325, 6] on button "Close" at bounding box center [319, 10] width 33 height 10
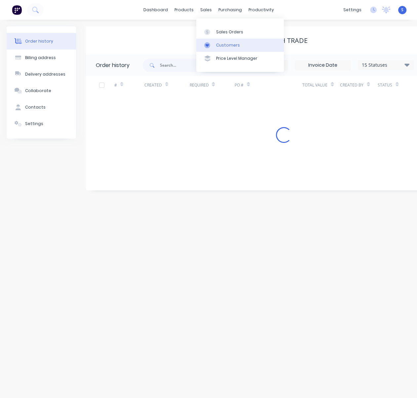
click at [227, 48] on div "Customers" at bounding box center [228, 45] width 24 height 6
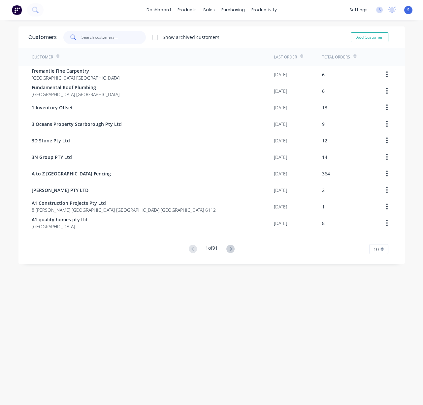
click at [97, 32] on input "text" at bounding box center [114, 37] width 64 height 13
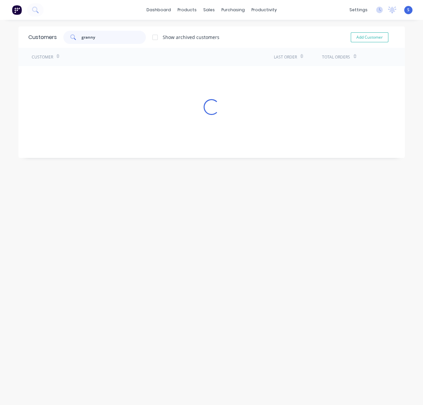
type input "granny"
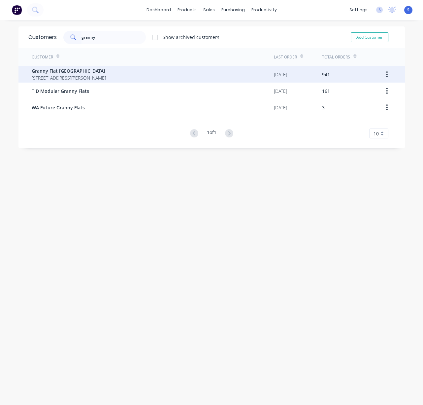
click at [89, 78] on span "92 McCoy st Booragoon Western Australia Australia" at bounding box center [69, 77] width 74 height 7
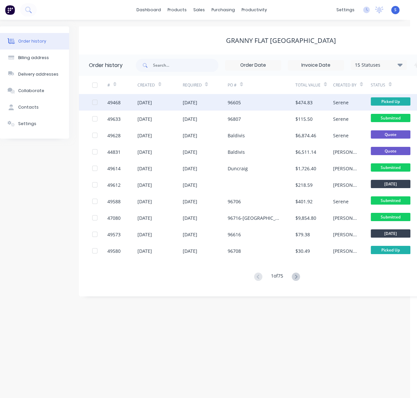
drag, startPoint x: 174, startPoint y: 37, endPoint x: 261, endPoint y: 106, distance: 110.9
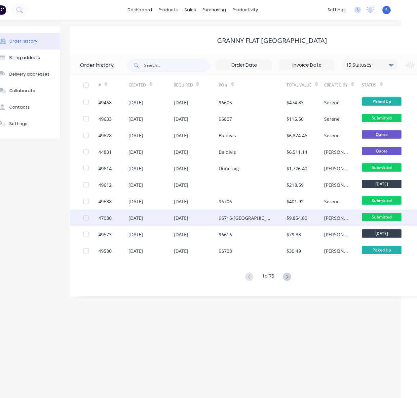
click at [252, 212] on div "96716-BEACONSFIELD" at bounding box center [253, 218] width 68 height 17
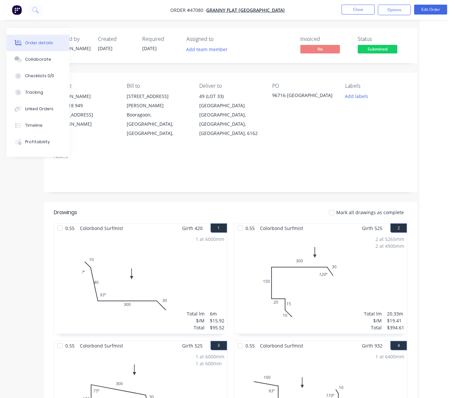
drag, startPoint x: 287, startPoint y: 215, endPoint x: 319, endPoint y: 194, distance: 38.5
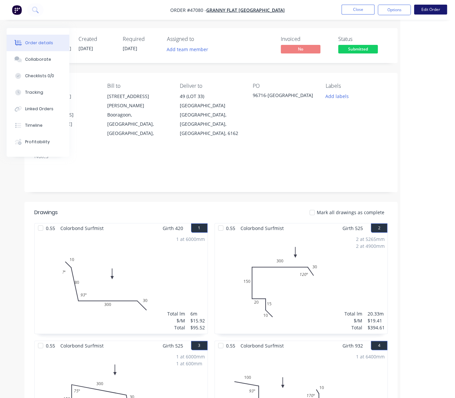
click at [432, 9] on button "Edit Order" at bounding box center [430, 10] width 33 height 10
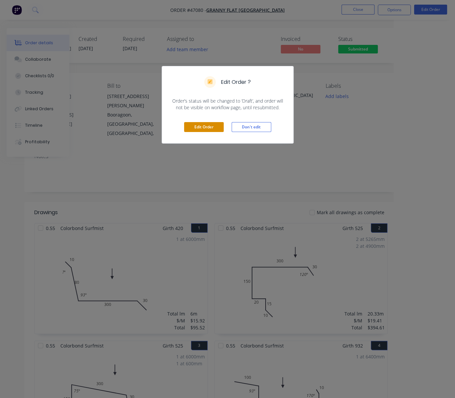
click at [209, 132] on button "Edit Order" at bounding box center [204, 127] width 40 height 10
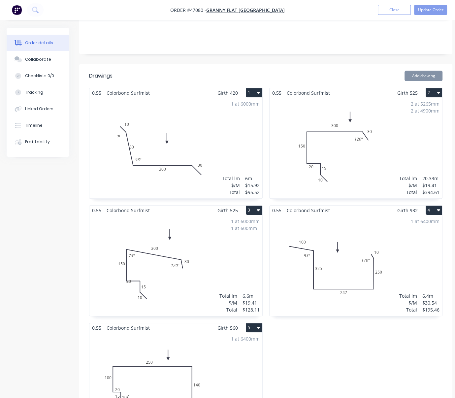
scroll to position [205, 0]
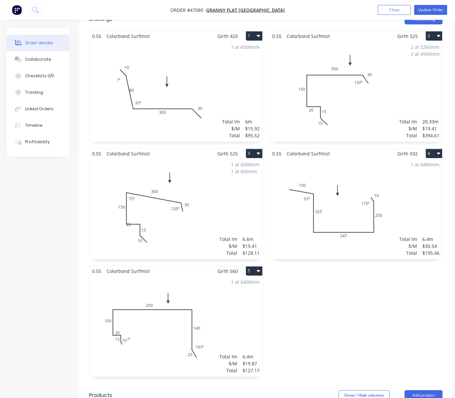
click at [335, 309] on div "0.55 Colorbond Surfmist Girth 525 2 0 10 15 20 150 300 30 120 º 0 10 15 20 150 …" at bounding box center [356, 207] width 180 height 353
click at [391, 8] on button "Close" at bounding box center [394, 10] width 33 height 10
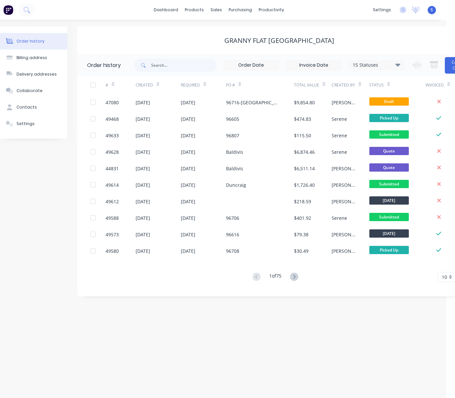
drag, startPoint x: 236, startPoint y: 319, endPoint x: 299, endPoint y: 275, distance: 76.3
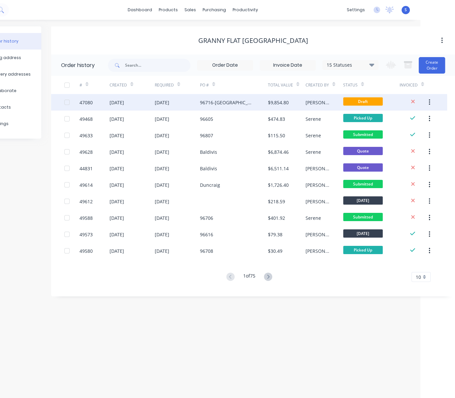
click at [219, 102] on div "96716-BEACONSFIELD" at bounding box center [227, 102] width 55 height 7
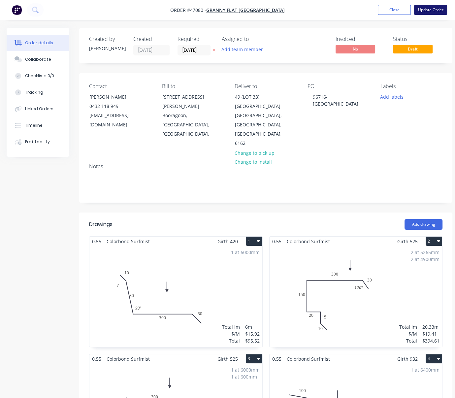
click at [428, 6] on button "Update Order" at bounding box center [430, 10] width 33 height 10
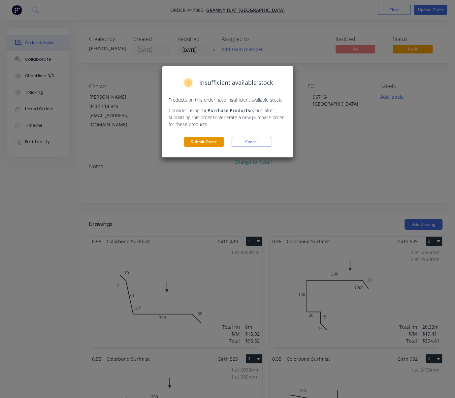
click at [203, 147] on button "Submit Order" at bounding box center [204, 142] width 40 height 10
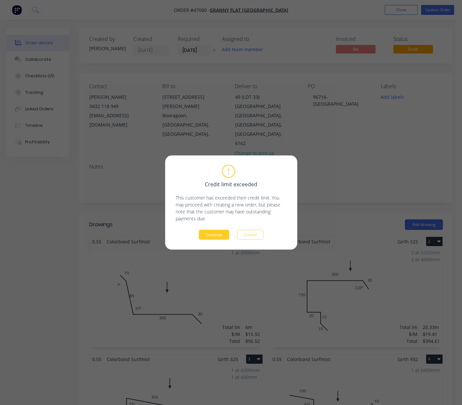
click at [225, 234] on button "Continue" at bounding box center [214, 235] width 30 height 10
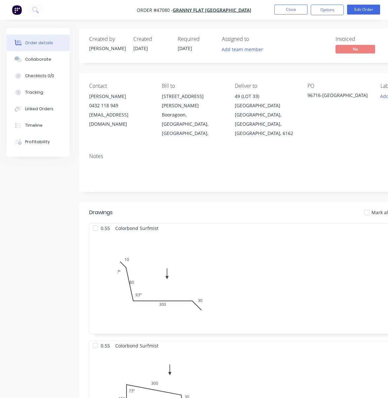
drag, startPoint x: 262, startPoint y: 219, endPoint x: 262, endPoint y: 215, distance: 4.0
click at [262, 219] on header "Drawings Mark all drawings as complete" at bounding box center [265, 212] width 373 height 21
click at [287, 11] on button "Close" at bounding box center [290, 10] width 33 height 10
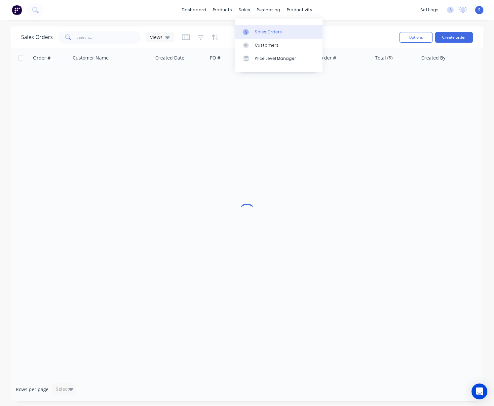
click at [260, 34] on div "Sales Orders" at bounding box center [268, 32] width 27 height 6
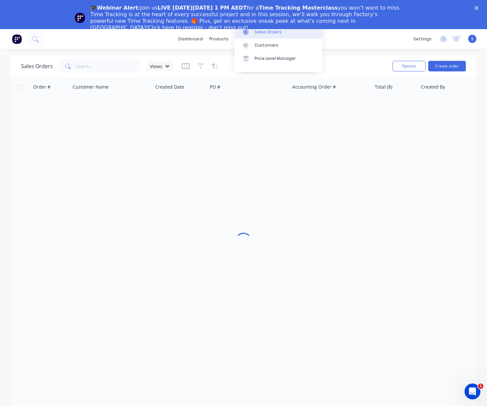
click at [101, 40] on div "dashboard products sales purchasing productivity dashboard products Product Cat…" at bounding box center [243, 39] width 487 height 20
click at [102, 67] on input "text" at bounding box center [109, 65] width 64 height 13
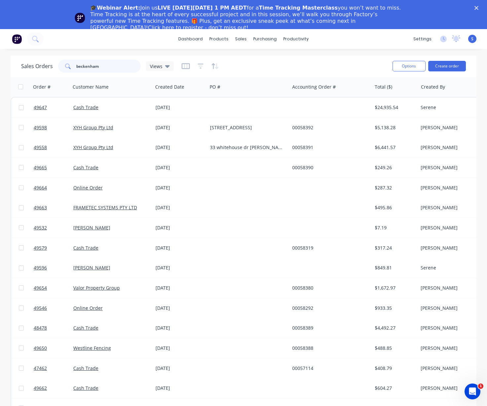
type input "beckenham"
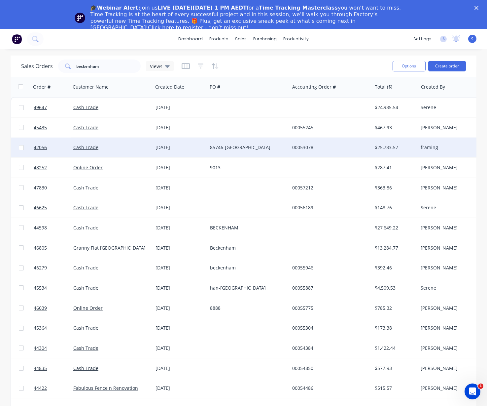
click at [239, 148] on div "85746-[GEOGRAPHIC_DATA]" at bounding box center [246, 147] width 73 height 7
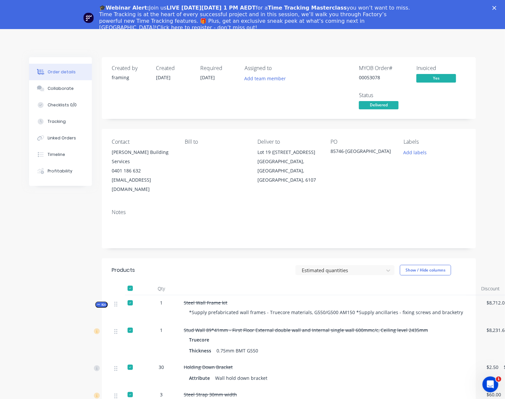
drag, startPoint x: 197, startPoint y: 133, endPoint x: 207, endPoint y: 141, distance: 12.5
click at [197, 133] on div "Contact [PERSON_NAME] Building Services 0401 186 632 [EMAIL_ADDRESS][DOMAIN_NAM…" at bounding box center [289, 166] width 374 height 75
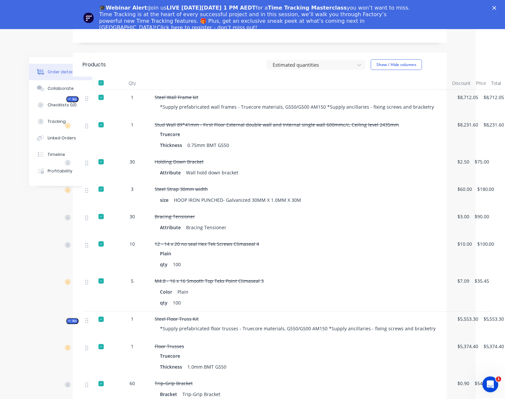
scroll to position [205, 36]
drag, startPoint x: 355, startPoint y: 187, endPoint x: 431, endPoint y: 191, distance: 76.1
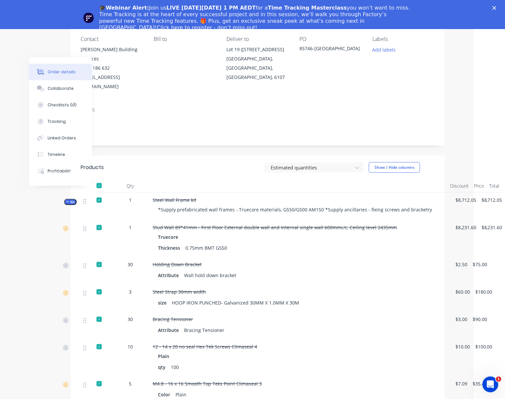
click at [68, 204] on span "Kit" at bounding box center [70, 201] width 9 height 5
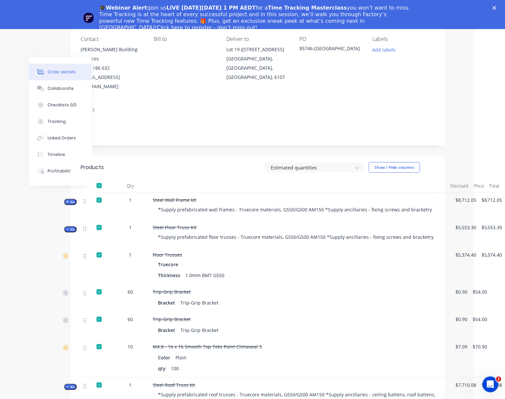
click at [66, 232] on span "Kit" at bounding box center [70, 229] width 9 height 5
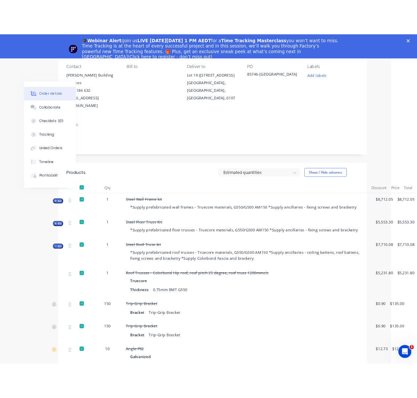
scroll to position [205, 36]
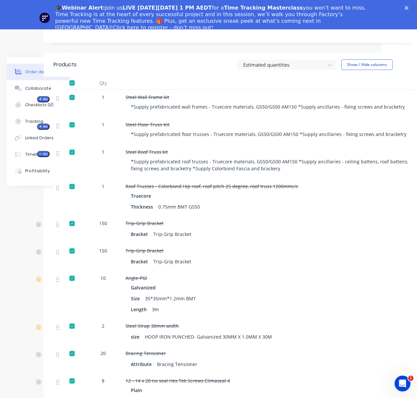
click at [43, 157] on span "Kit" at bounding box center [43, 154] width 9 height 5
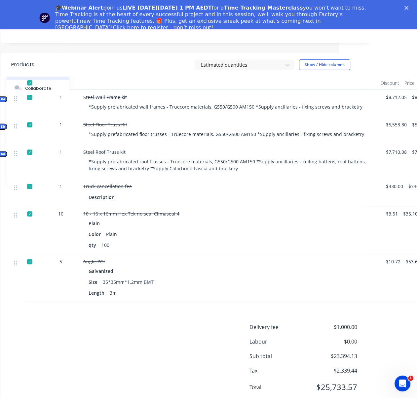
scroll to position [205, 101]
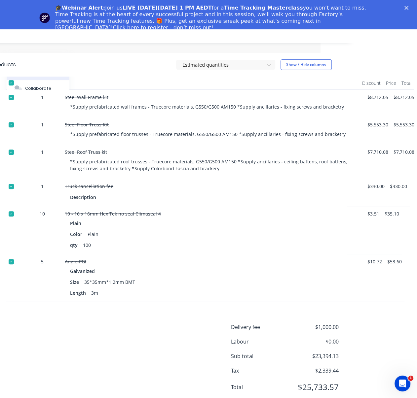
drag, startPoint x: 203, startPoint y: 83, endPoint x: 289, endPoint y: 91, distance: 86.3
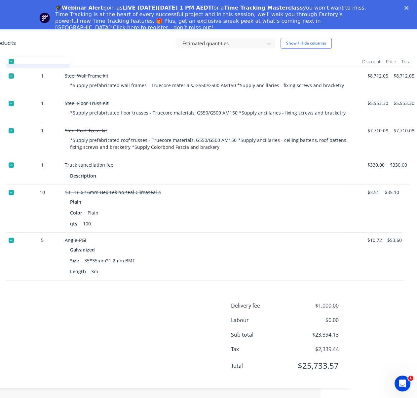
scroll to position [152, 101]
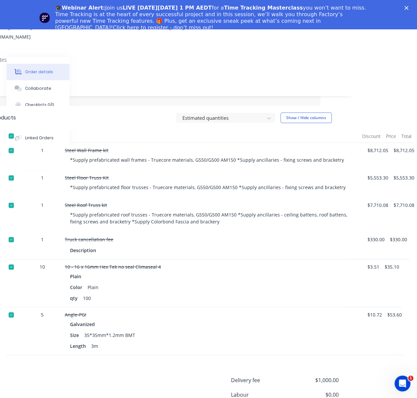
drag, startPoint x: 115, startPoint y: 88, endPoint x: 132, endPoint y: 87, distance: 16.9
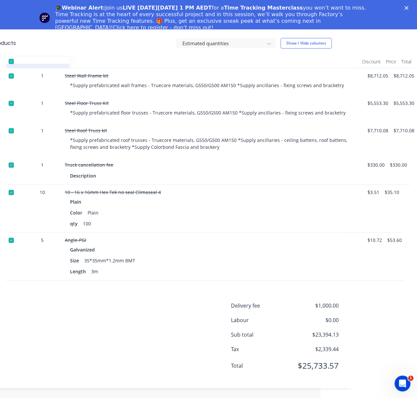
click at [282, 280] on div "Products Estimated quantities Show / Hide columns Qty Discount Price Total Kit …" at bounding box center [169, 209] width 373 height 357
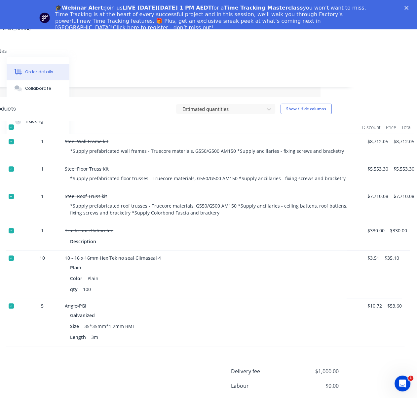
scroll to position [0, 101]
